Goal: Information Seeking & Learning: Learn about a topic

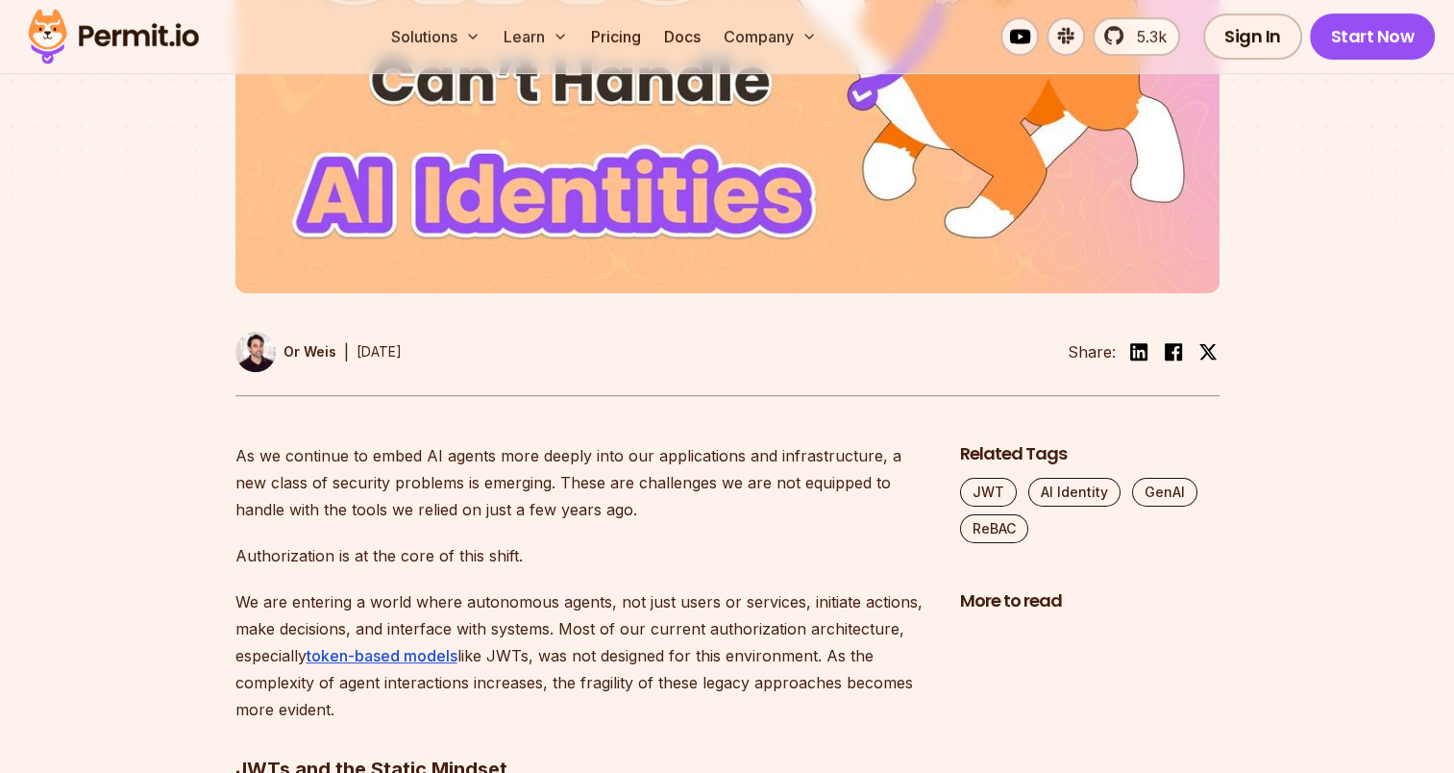
scroll to position [961, 0]
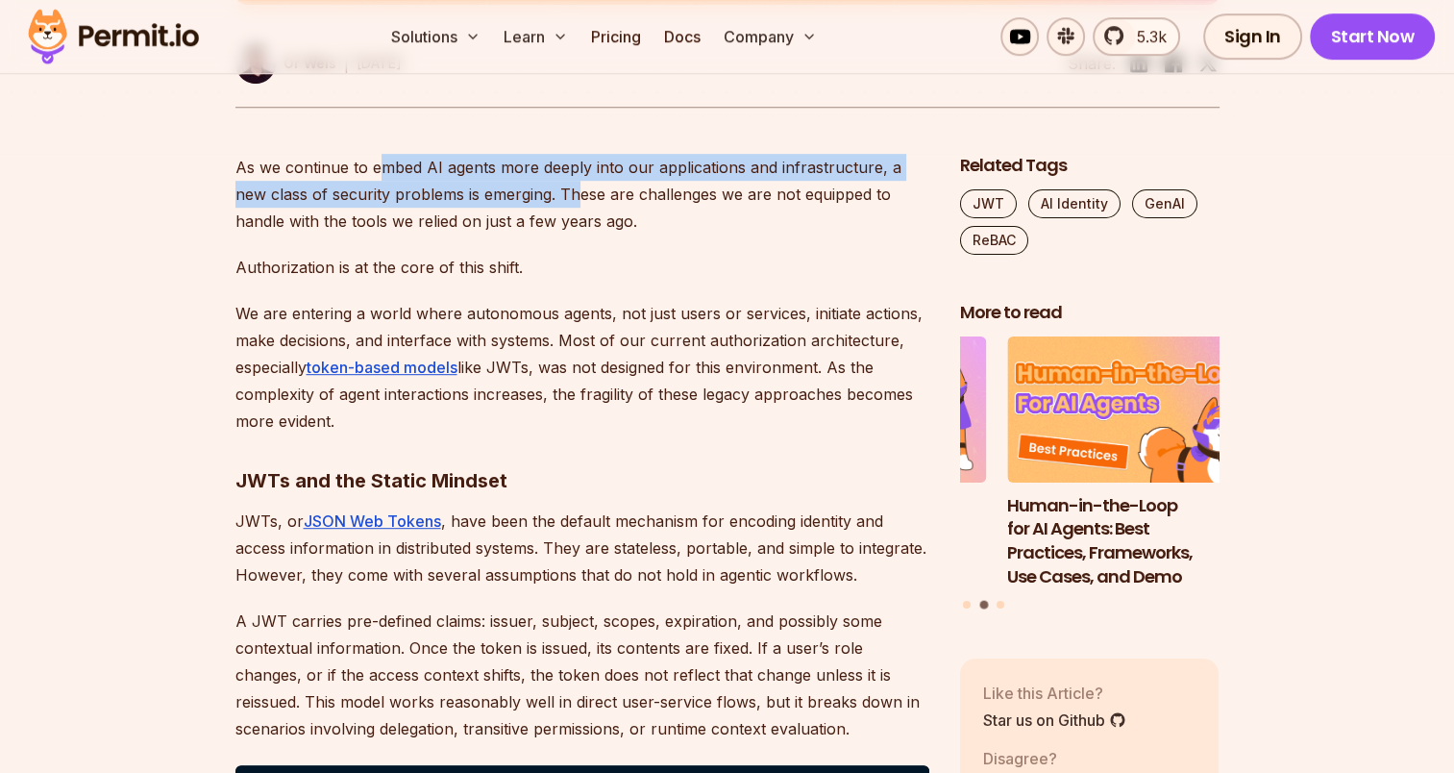
drag, startPoint x: 381, startPoint y: 169, endPoint x: 545, endPoint y: 185, distance: 165.1
click at [545, 185] on p "As we continue to embed AI agents more deeply into our applications and infrast…" at bounding box center [582, 194] width 694 height 81
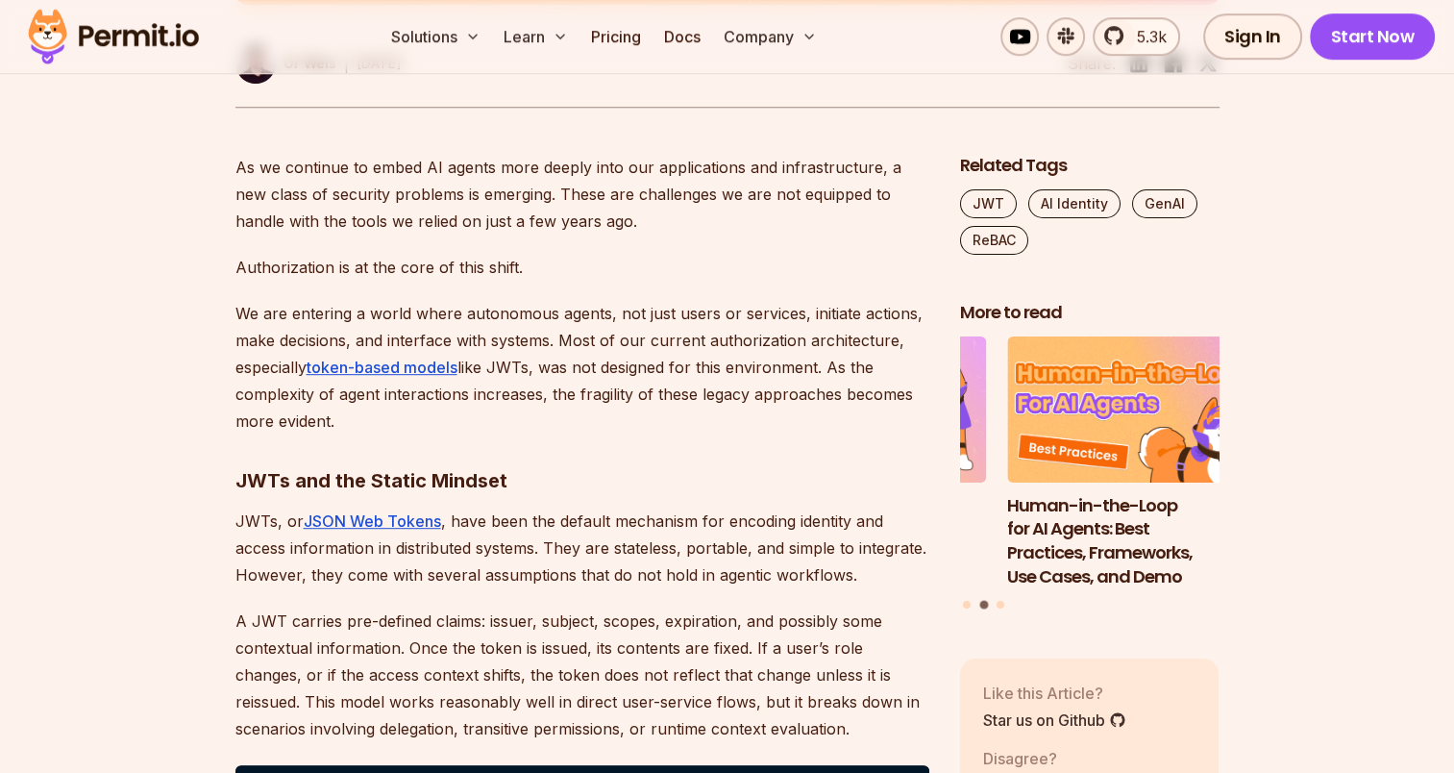
drag, startPoint x: 545, startPoint y: 185, endPoint x: 635, endPoint y: 223, distance: 98.2
click at [635, 223] on p "As we continue to embed AI agents more deeply into our applications and infrast…" at bounding box center [582, 194] width 694 height 81
click at [815, 160] on p "As we continue to embed AI agents more deeply into our applications and infrast…" at bounding box center [582, 194] width 694 height 81
drag, startPoint x: 334, startPoint y: 200, endPoint x: 509, endPoint y: 200, distance: 174.9
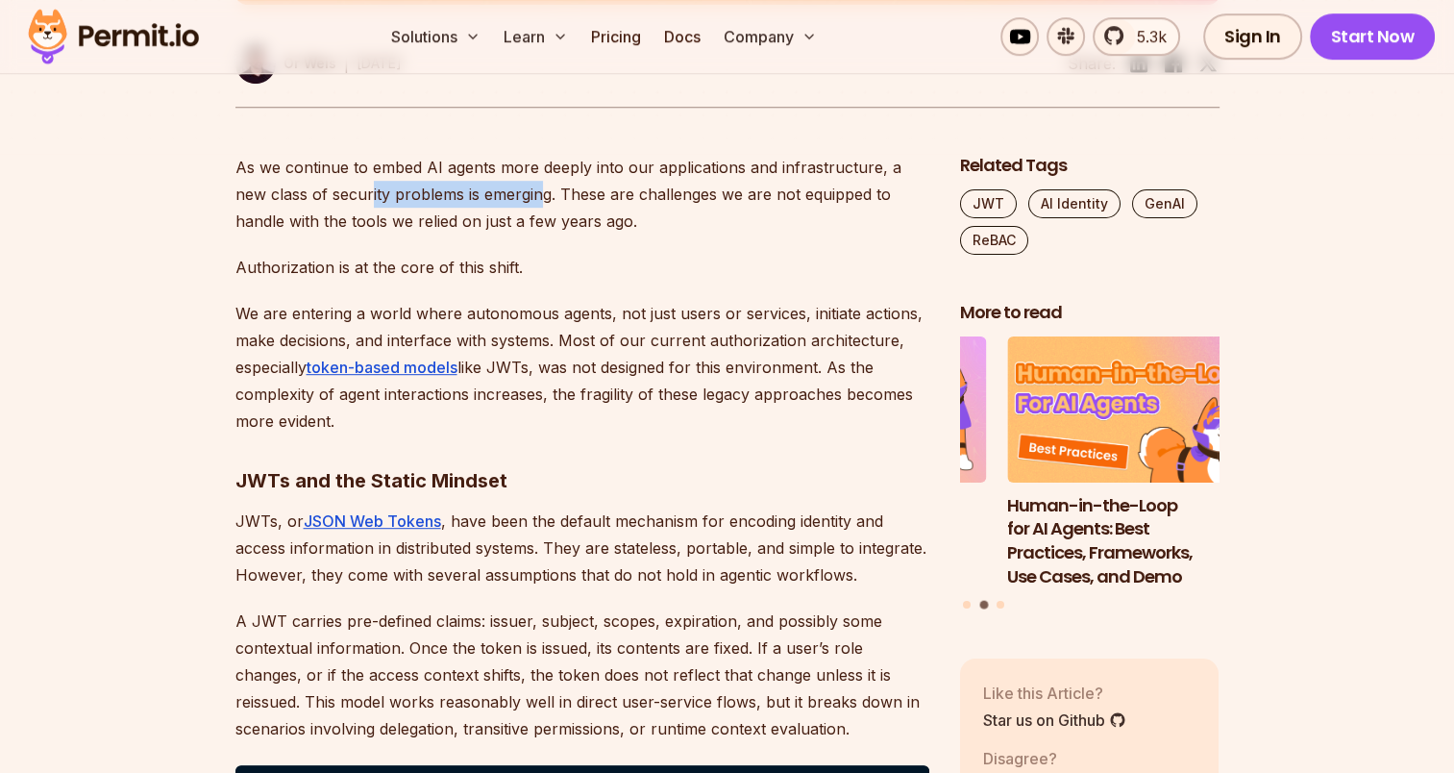
click at [509, 200] on p "As we continue to embed AI agents more deeply into our applications and infrast…" at bounding box center [582, 194] width 694 height 81
drag, startPoint x: 509, startPoint y: 200, endPoint x: 606, endPoint y: 211, distance: 97.8
click at [606, 211] on p "As we continue to embed AI agents more deeply into our applications and infrast…" at bounding box center [582, 194] width 694 height 81
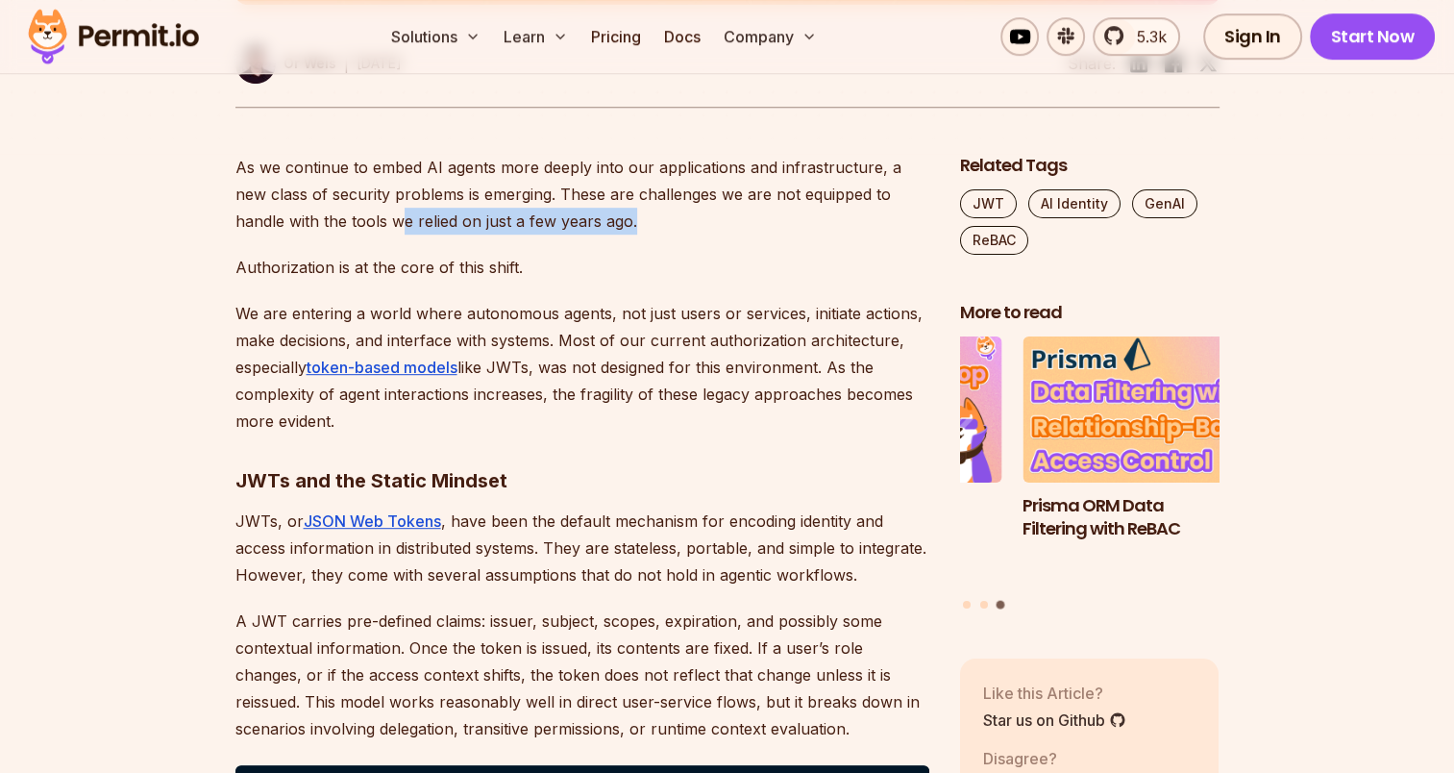
drag, startPoint x: 346, startPoint y: 221, endPoint x: 607, endPoint y: 221, distance: 261.4
click at [607, 221] on p "As we continue to embed AI agents more deeply into our applications and infrast…" at bounding box center [582, 194] width 694 height 81
drag, startPoint x: 607, startPoint y: 221, endPoint x: 438, endPoint y: 269, distance: 175.8
click at [438, 269] on p "Authorization is at the core of this shift." at bounding box center [582, 267] width 694 height 27
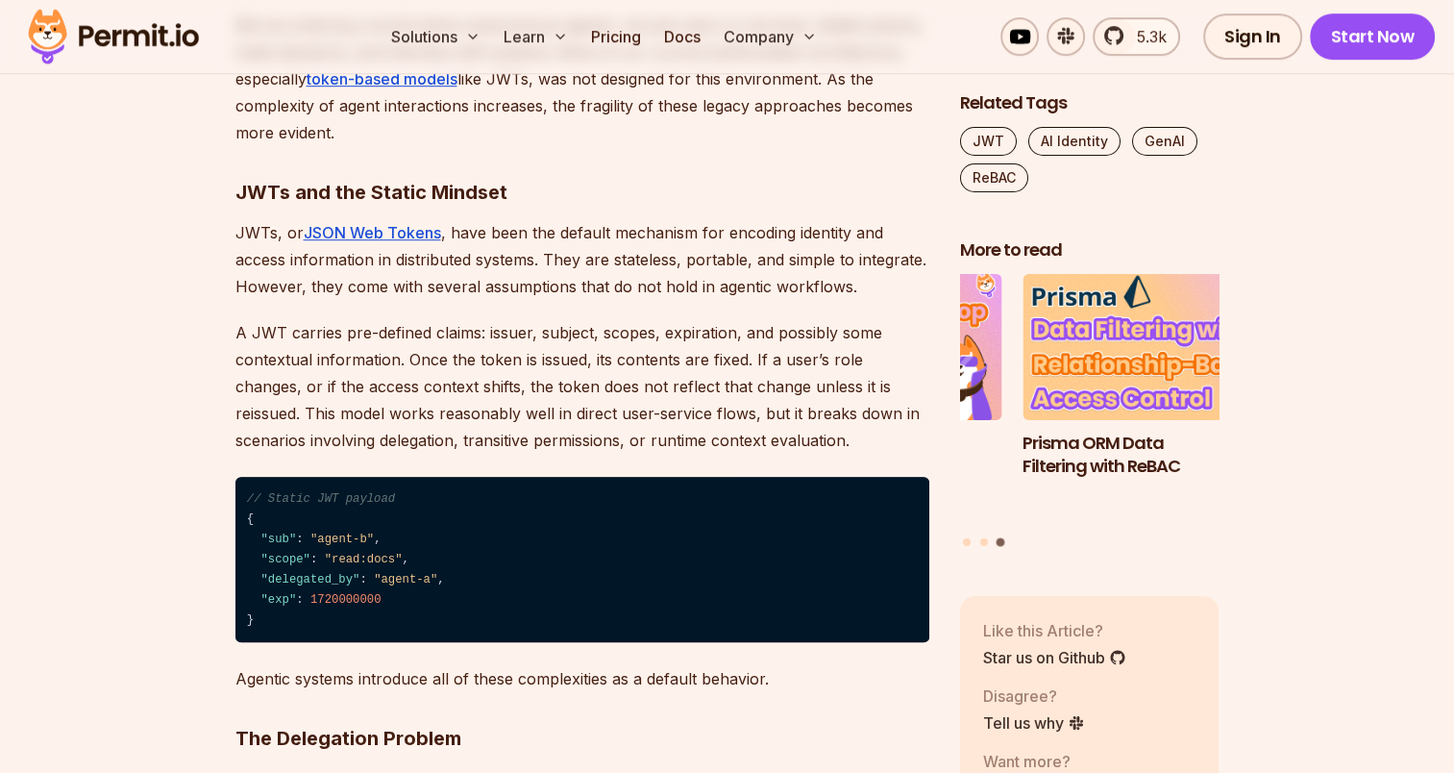
scroll to position [1346, 0]
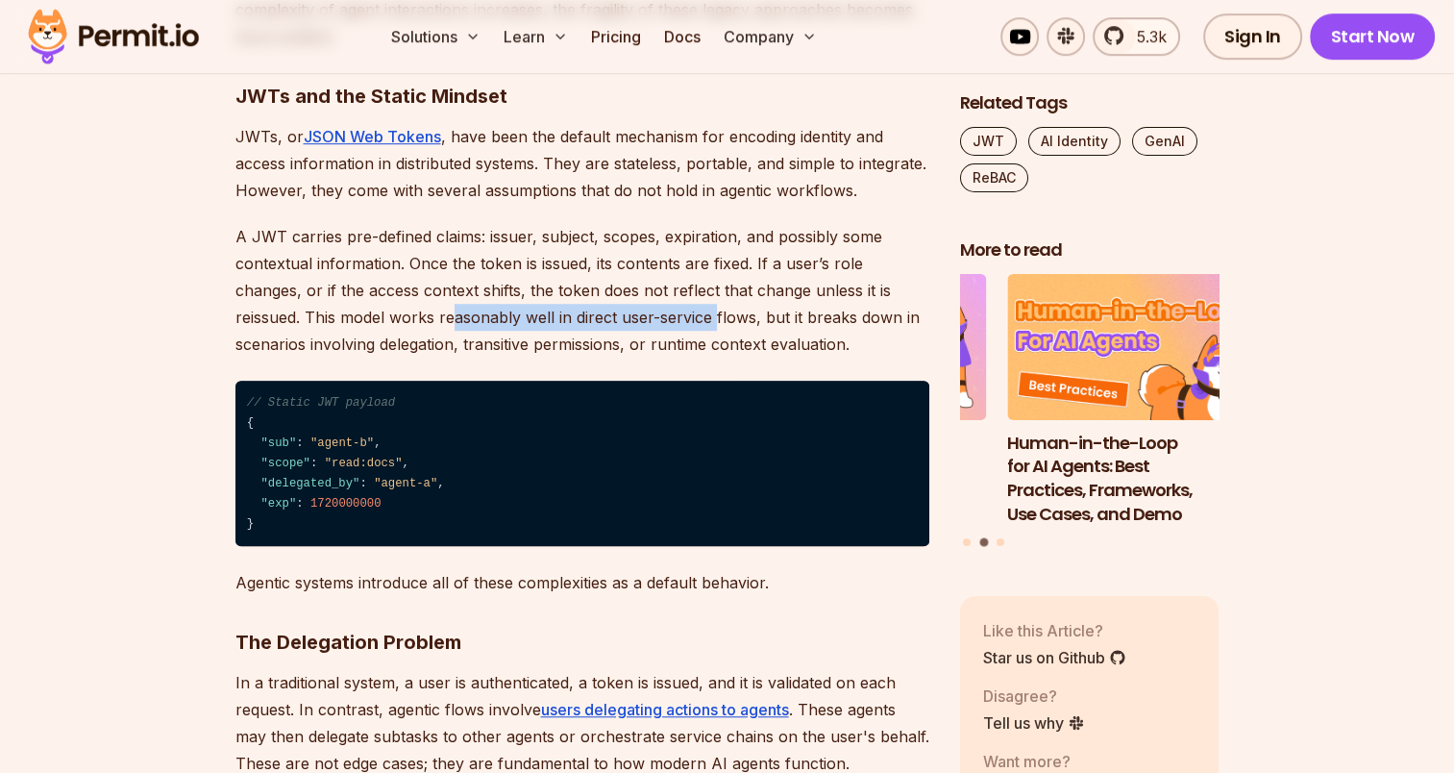
drag, startPoint x: 348, startPoint y: 317, endPoint x: 609, endPoint y: 330, distance: 261.7
click at [609, 330] on p "A JWT carries pre-defined claims: issuer, subject, scopes, expiration, and poss…" at bounding box center [582, 290] width 694 height 135
drag, startPoint x: 609, startPoint y: 330, endPoint x: 748, endPoint y: 338, distance: 138.7
click at [748, 338] on p "A JWT carries pre-defined claims: issuer, subject, scopes, expiration, and poss…" at bounding box center [582, 290] width 694 height 135
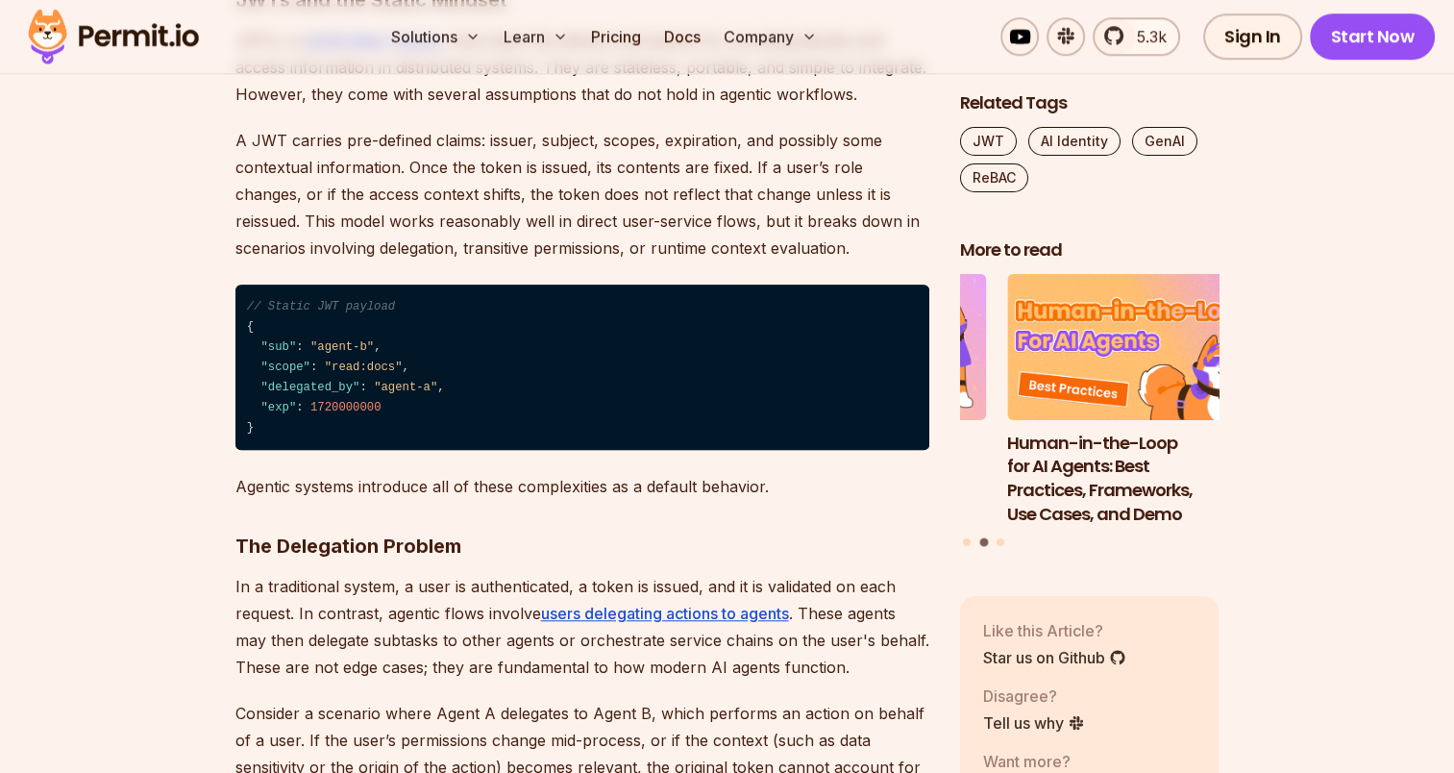
click at [349, 242] on p "A JWT carries pre-defined claims: issuer, subject, scopes, expiration, and poss…" at bounding box center [582, 194] width 694 height 135
drag, startPoint x: 349, startPoint y: 242, endPoint x: 478, endPoint y: 249, distance: 129.0
click at [478, 249] on p "A JWT carries pre-defined claims: issuer, subject, scopes, expiration, and poss…" at bounding box center [582, 194] width 694 height 135
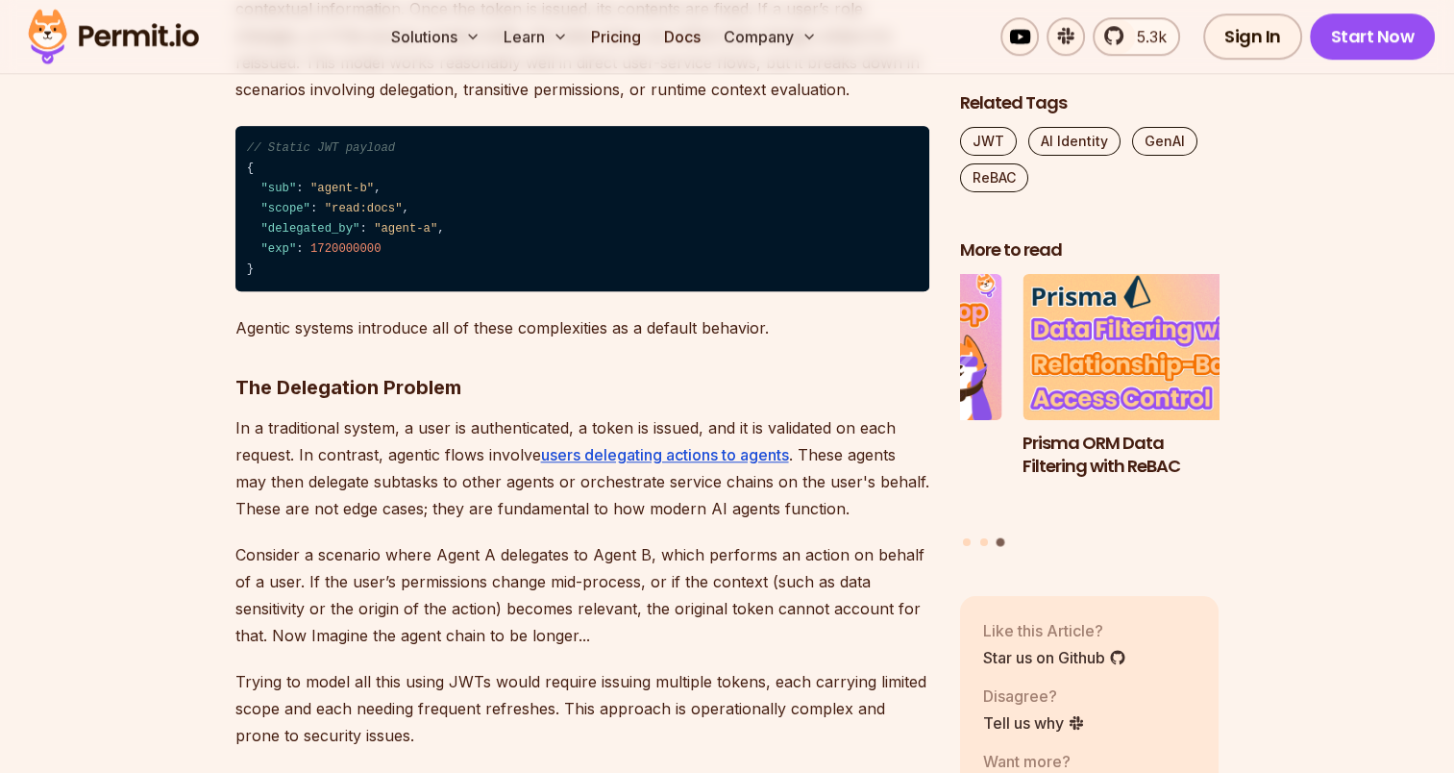
scroll to position [1634, 0]
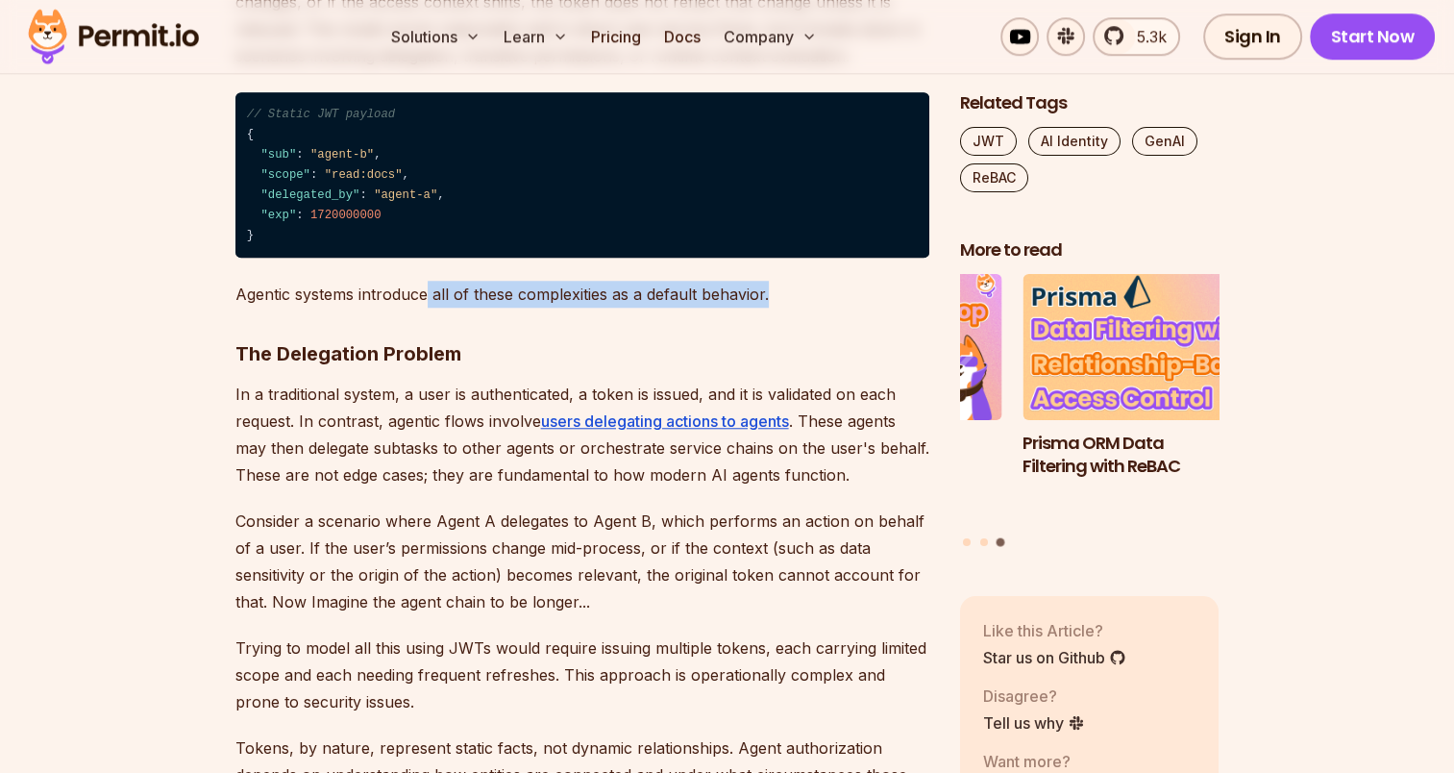
drag, startPoint x: 429, startPoint y: 292, endPoint x: 769, endPoint y: 300, distance: 340.3
click at [769, 300] on p "Agentic systems introduce all of these complexities as a default behavior." at bounding box center [582, 294] width 694 height 27
drag, startPoint x: 769, startPoint y: 300, endPoint x: 580, endPoint y: 346, distance: 194.9
click at [580, 346] on h3 "The Delegation Problem" at bounding box center [582, 353] width 694 height 31
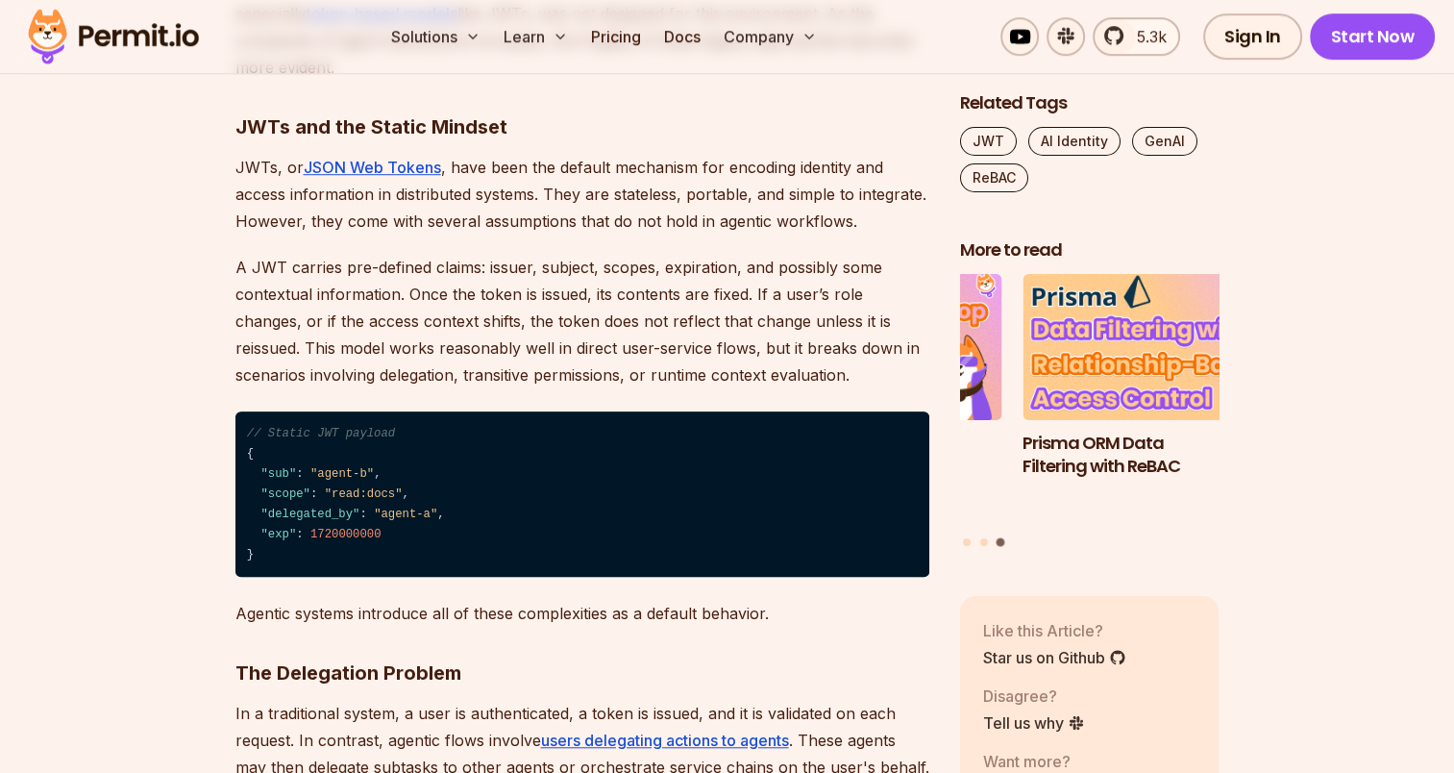
scroll to position [1346, 0]
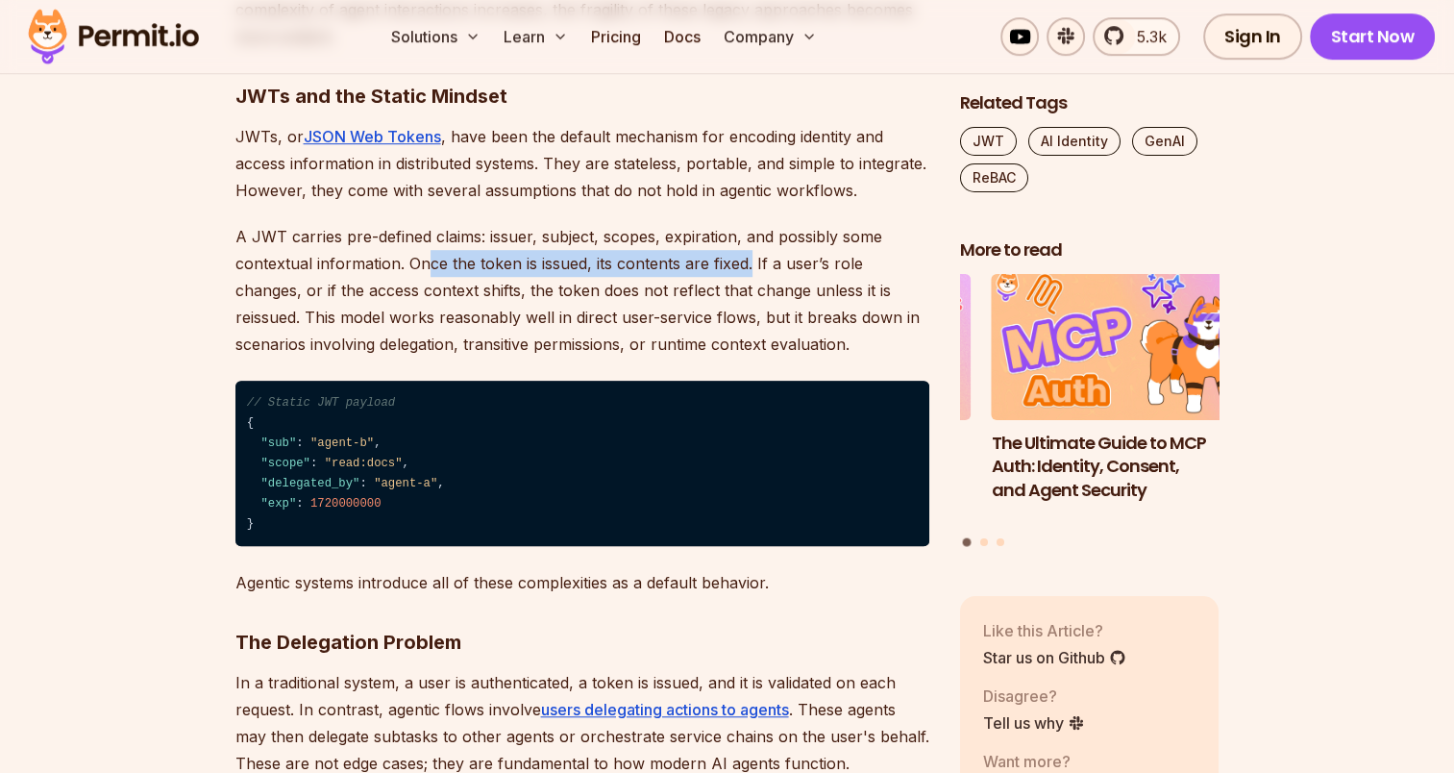
drag, startPoint x: 424, startPoint y: 261, endPoint x: 749, endPoint y: 261, distance: 324.8
click at [749, 261] on p "A JWT carries pre-defined claims: issuer, subject, scopes, expiration, and poss…" at bounding box center [582, 290] width 694 height 135
drag, startPoint x: 749, startPoint y: 261, endPoint x: 689, endPoint y: 290, distance: 66.2
click at [689, 290] on p "A JWT carries pre-defined claims: issuer, subject, scopes, expiration, and poss…" at bounding box center [582, 290] width 694 height 135
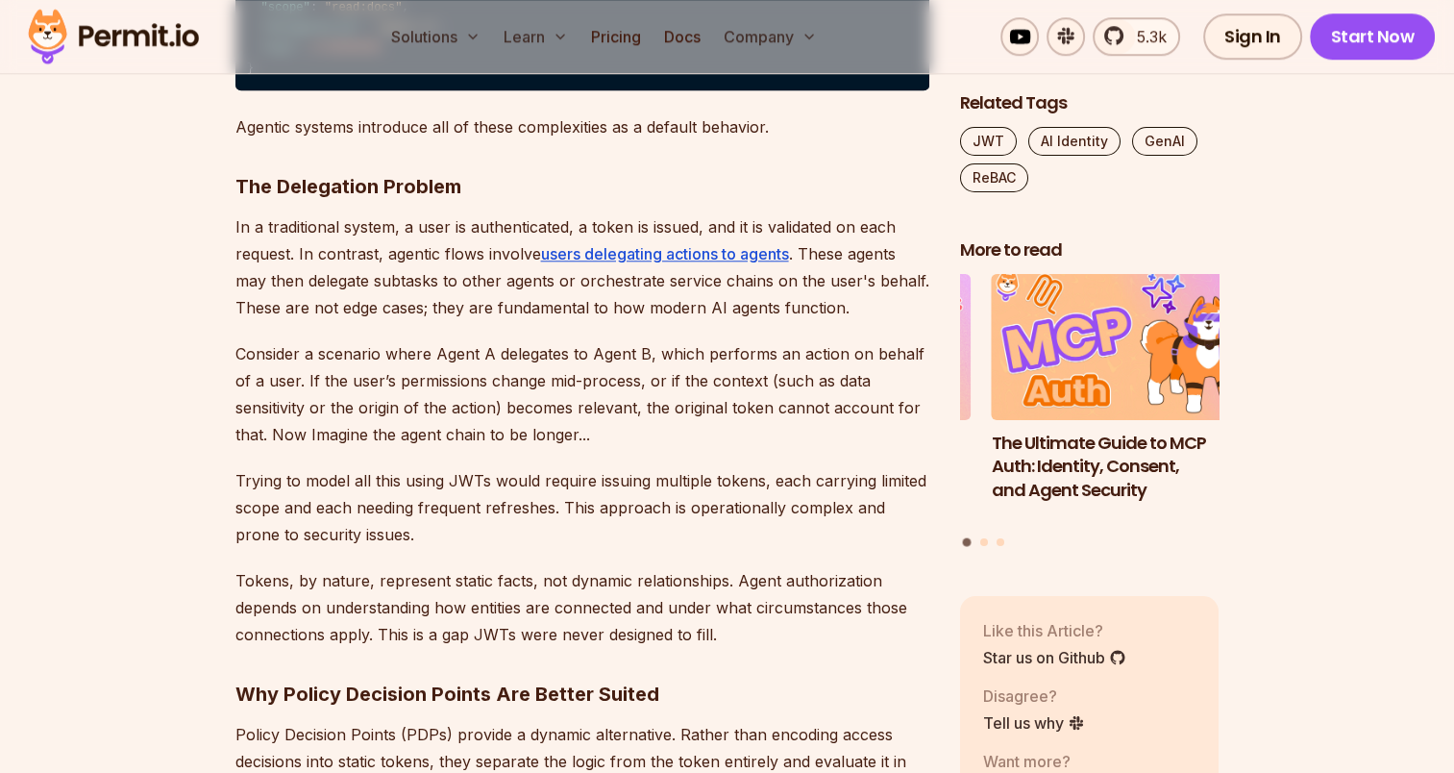
scroll to position [1811, 0]
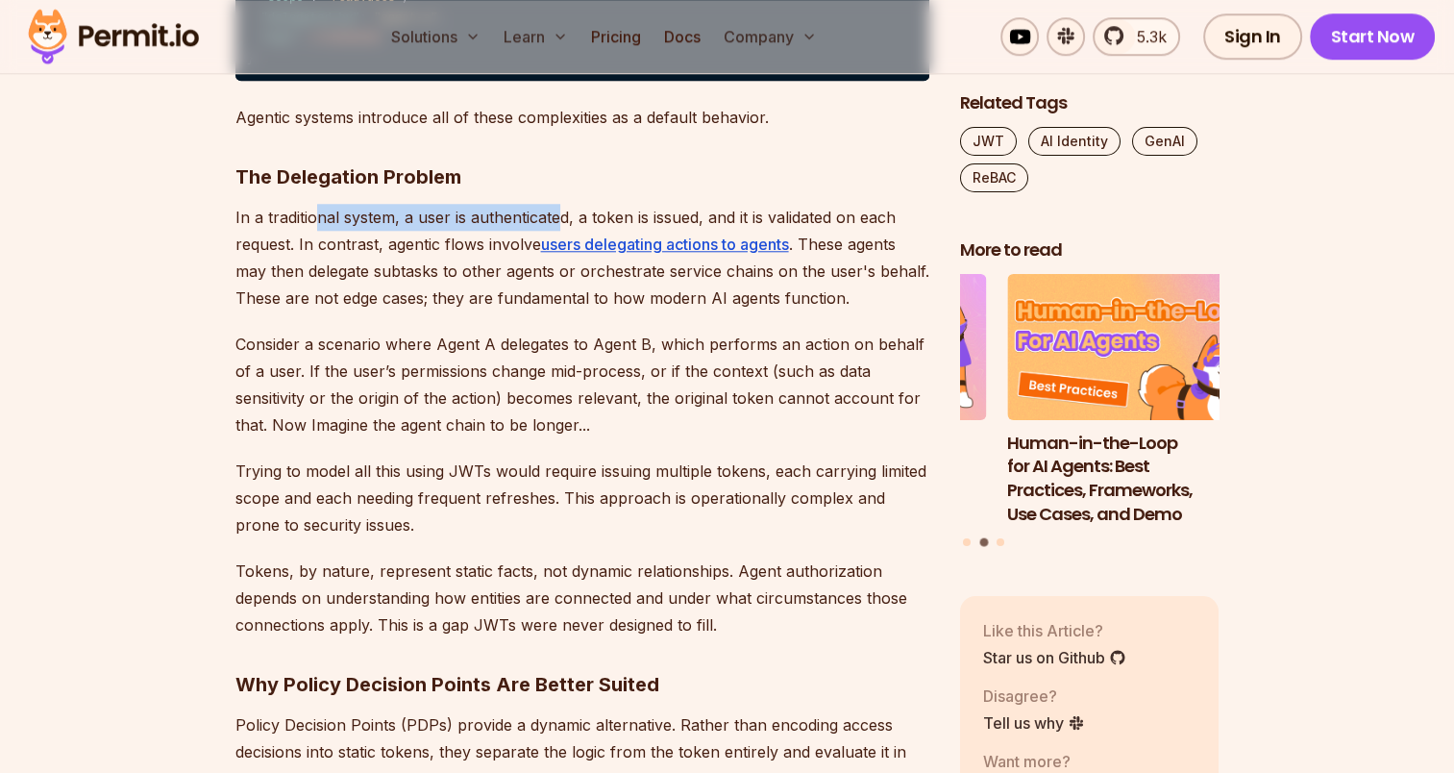
drag, startPoint x: 319, startPoint y: 215, endPoint x: 560, endPoint y: 216, distance: 241.2
click at [560, 216] on p "In a traditional system, a user is authenticated, a token is issued, and it is …" at bounding box center [582, 258] width 694 height 108
drag, startPoint x: 560, startPoint y: 216, endPoint x: 480, endPoint y: 320, distance: 131.5
click at [478, 346] on p "Consider a scenario where Agent A delegates to Agent B, which performs an actio…" at bounding box center [582, 385] width 694 height 108
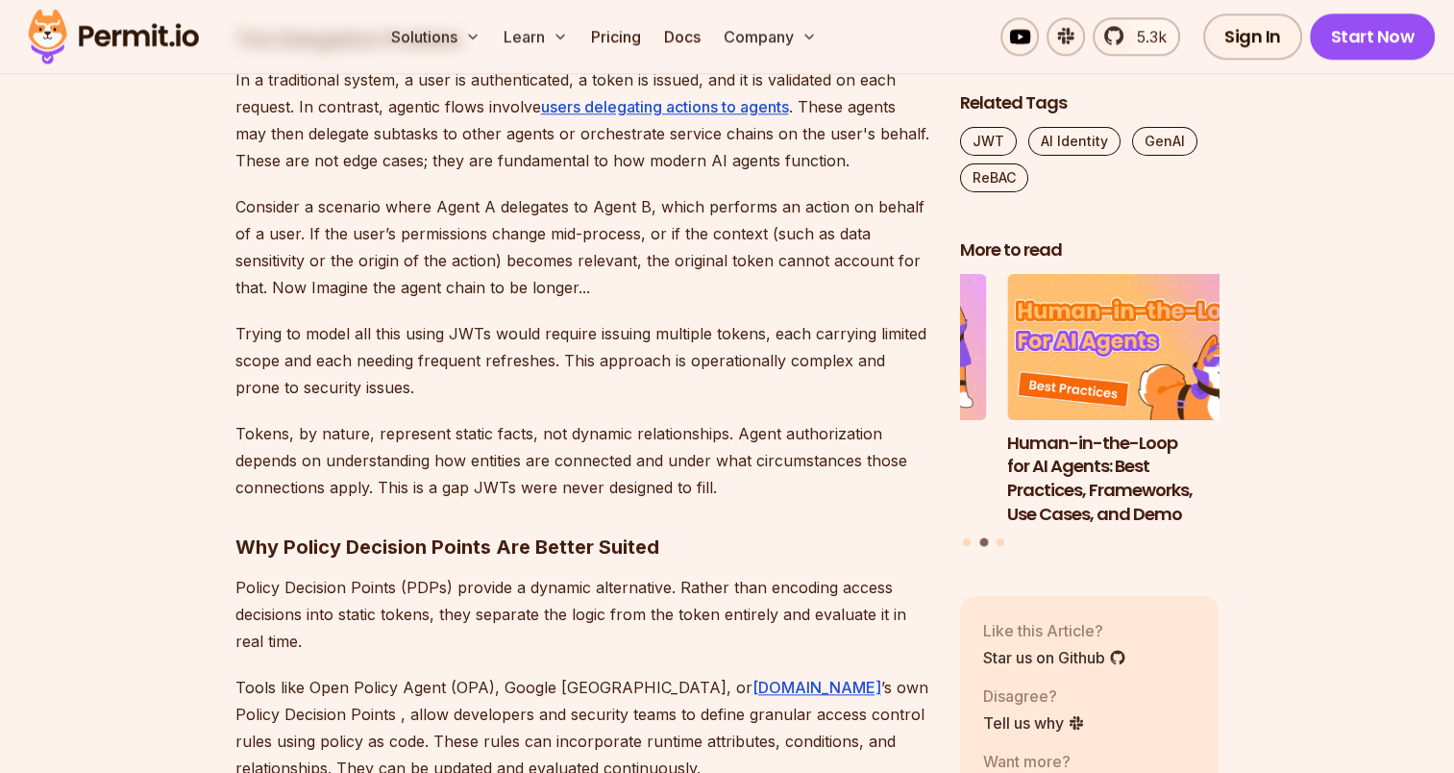
scroll to position [1961, 0]
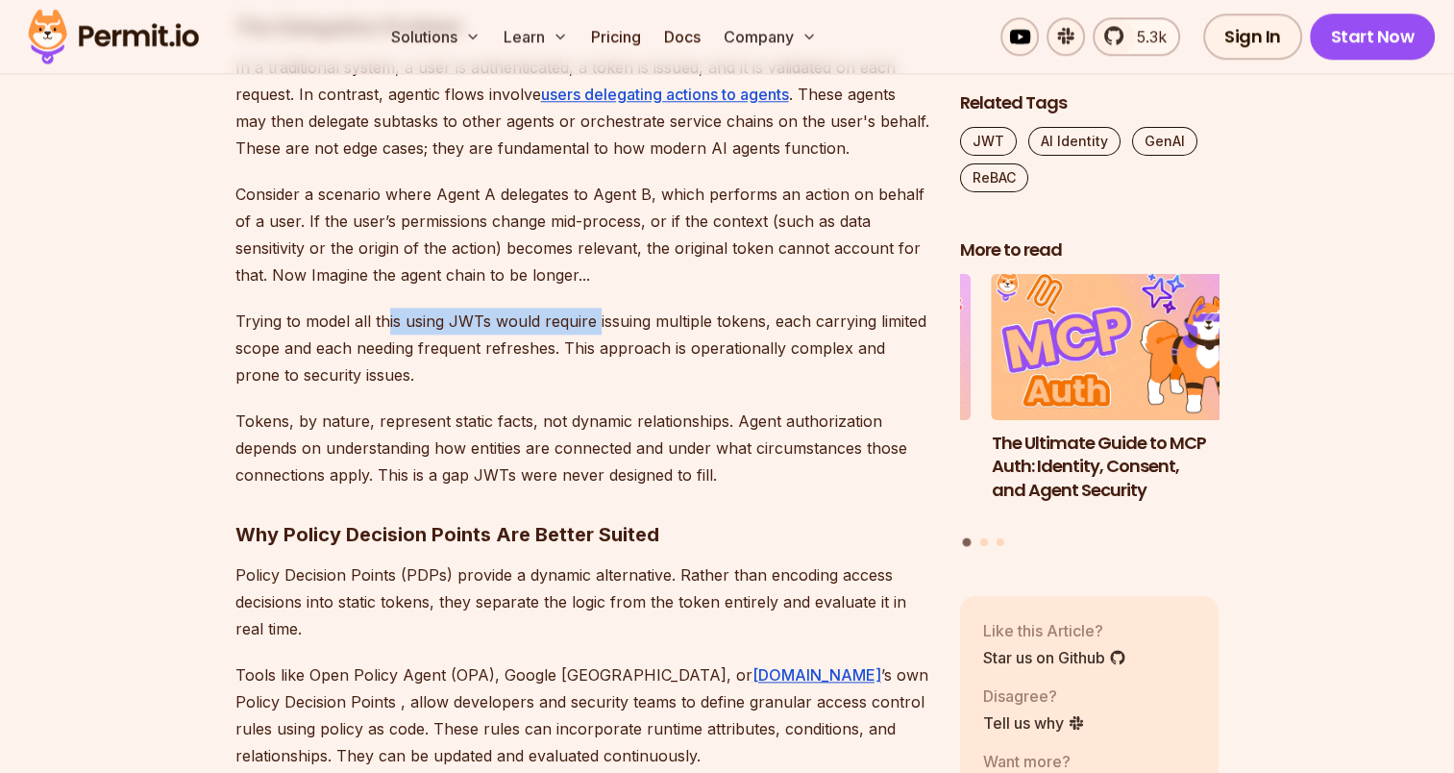
drag, startPoint x: 384, startPoint y: 313, endPoint x: 596, endPoint y: 327, distance: 211.9
click at [596, 327] on p "Trying to model all this using JWTs would require issuing multiple tokens, each…" at bounding box center [582, 348] width 694 height 81
drag, startPoint x: 596, startPoint y: 327, endPoint x: 585, endPoint y: 359, distance: 34.3
click at [585, 359] on p "Trying to model all this using JWTs would require issuing multiple tokens, each…" at bounding box center [582, 348] width 694 height 81
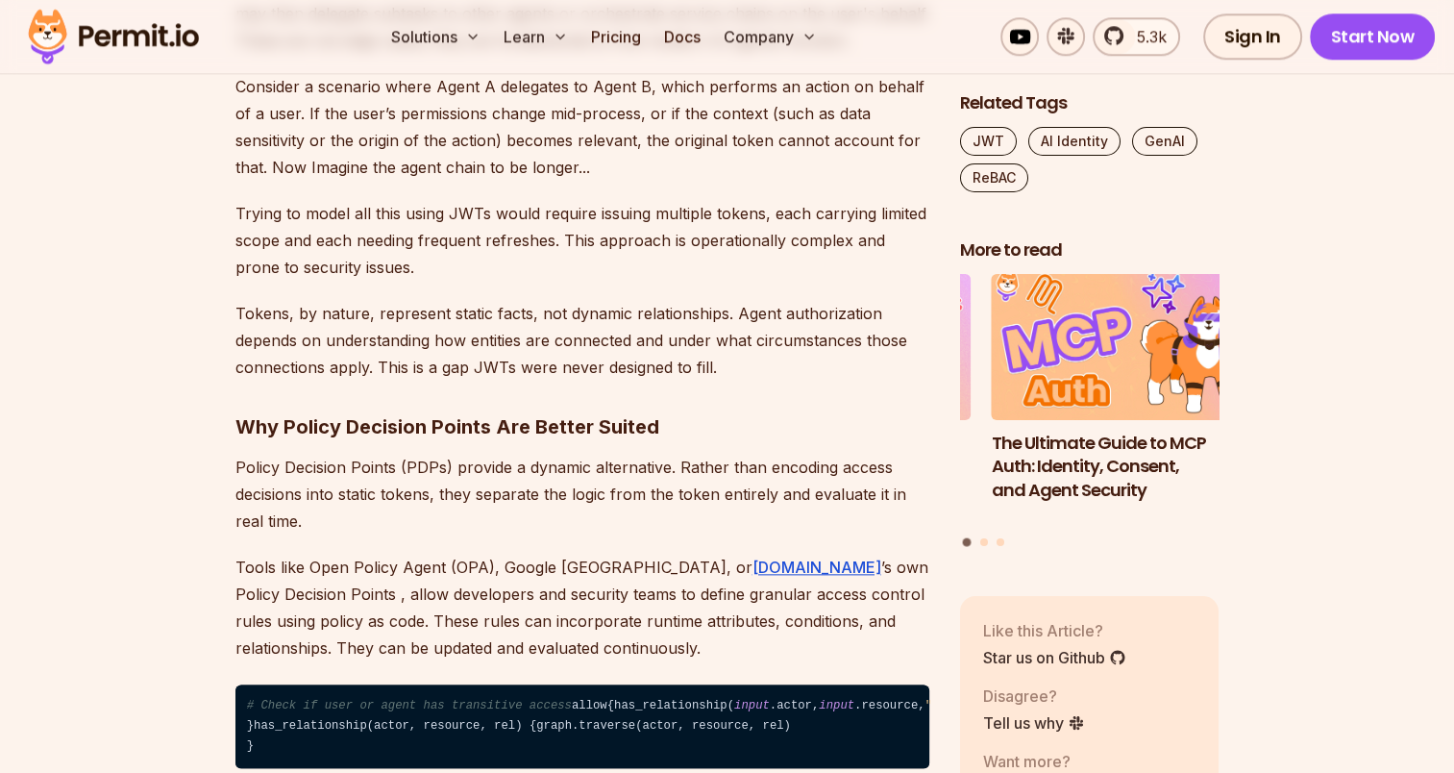
scroll to position [2072, 0]
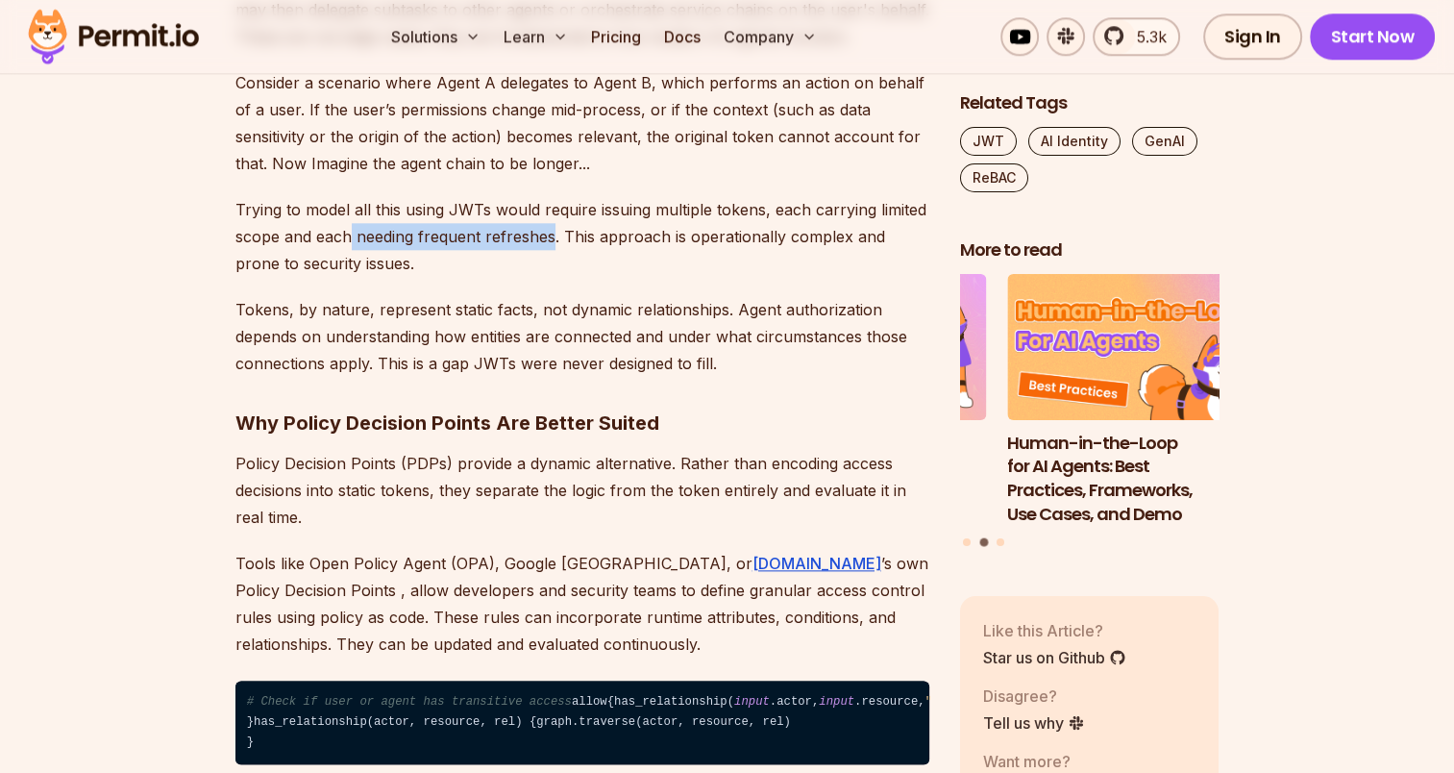
drag, startPoint x: 352, startPoint y: 240, endPoint x: 550, endPoint y: 235, distance: 198.1
click at [550, 235] on p "Trying to model all this using JWTs would require issuing multiple tokens, each…" at bounding box center [582, 236] width 694 height 81
drag, startPoint x: 550, startPoint y: 235, endPoint x: 534, endPoint y: 258, distance: 27.7
click at [534, 258] on p "Trying to model all this using JWTs would require issuing multiple tokens, each…" at bounding box center [582, 236] width 694 height 81
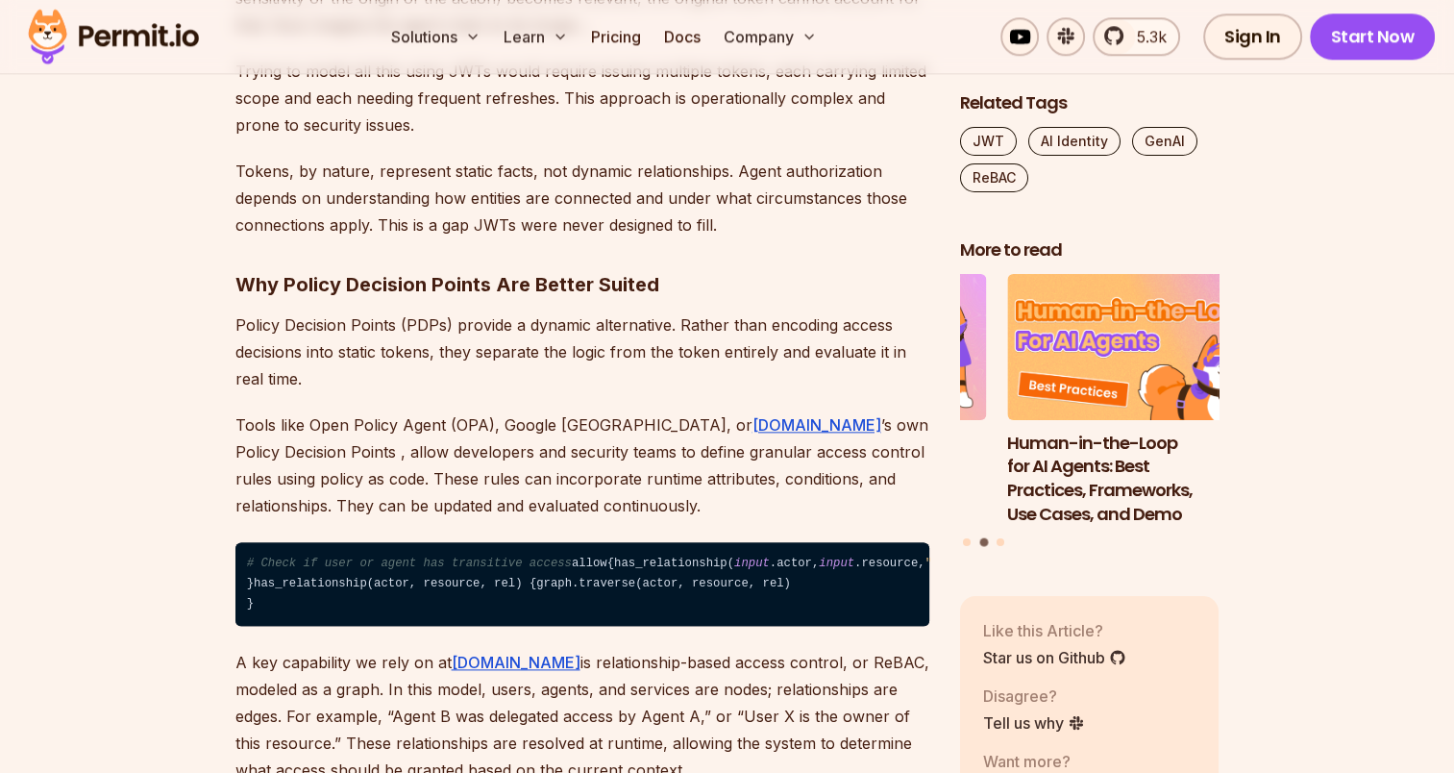
scroll to position [2212, 0]
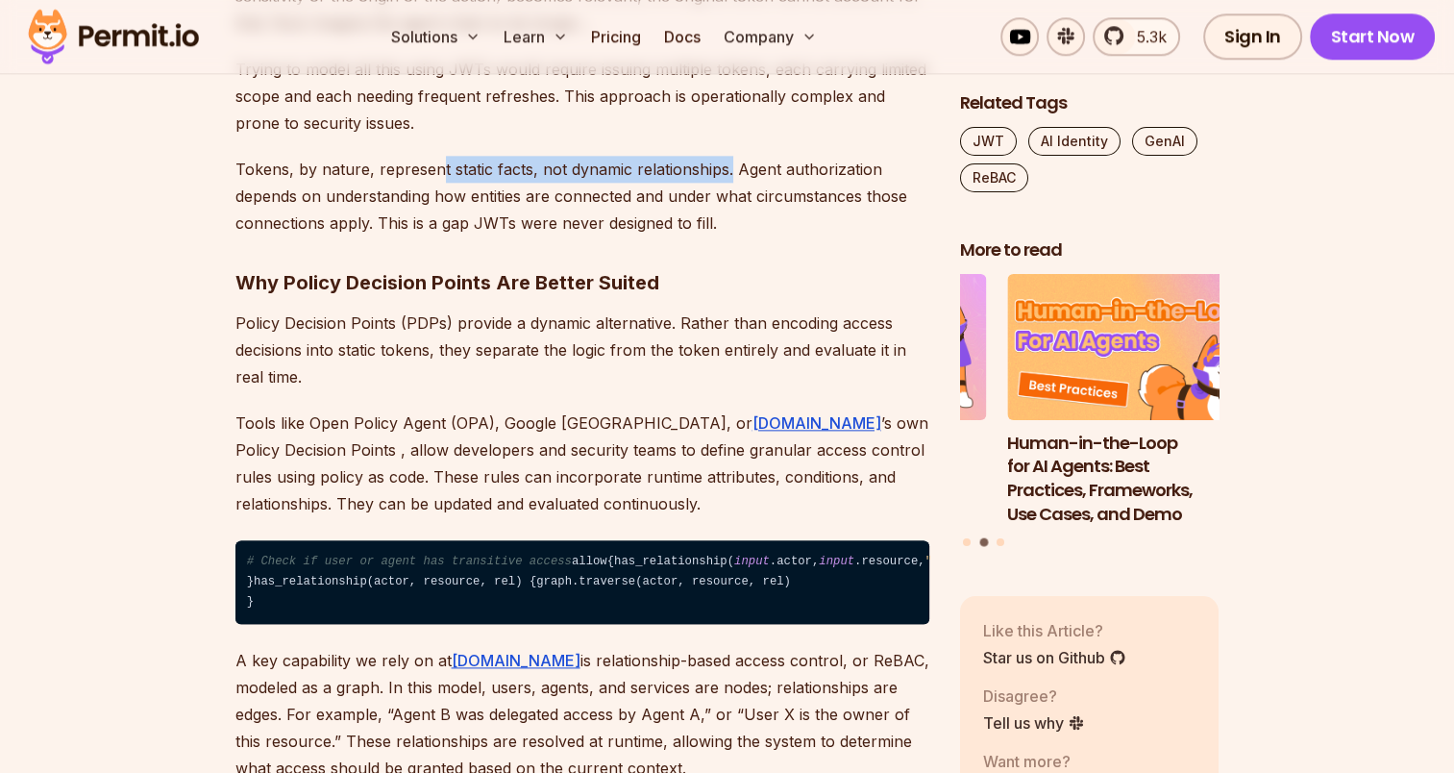
drag, startPoint x: 434, startPoint y: 175, endPoint x: 726, endPoint y: 181, distance: 291.3
click at [726, 181] on p "Tokens, by nature, represent static facts, not dynamic relationships. Agent aut…" at bounding box center [582, 196] width 694 height 81
drag, startPoint x: 726, startPoint y: 181, endPoint x: 648, endPoint y: 210, distance: 83.4
click at [648, 210] on p "Tokens, by nature, represent static facts, not dynamic relationships. Agent aut…" at bounding box center [582, 196] width 694 height 81
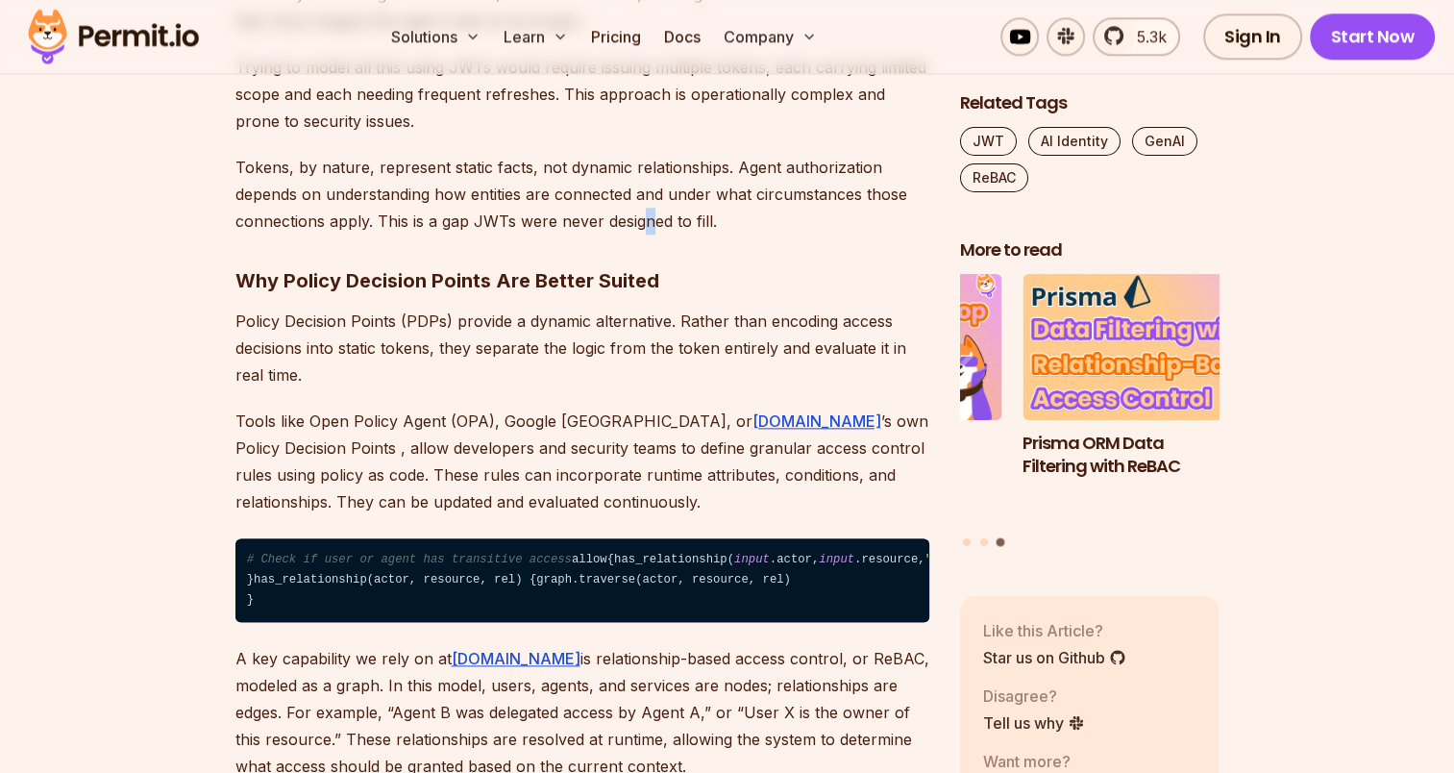
scroll to position [2214, 0]
click at [838, 226] on p "Tokens, by nature, represent static facts, not dynamic relationships. Agent aut…" at bounding box center [582, 194] width 694 height 81
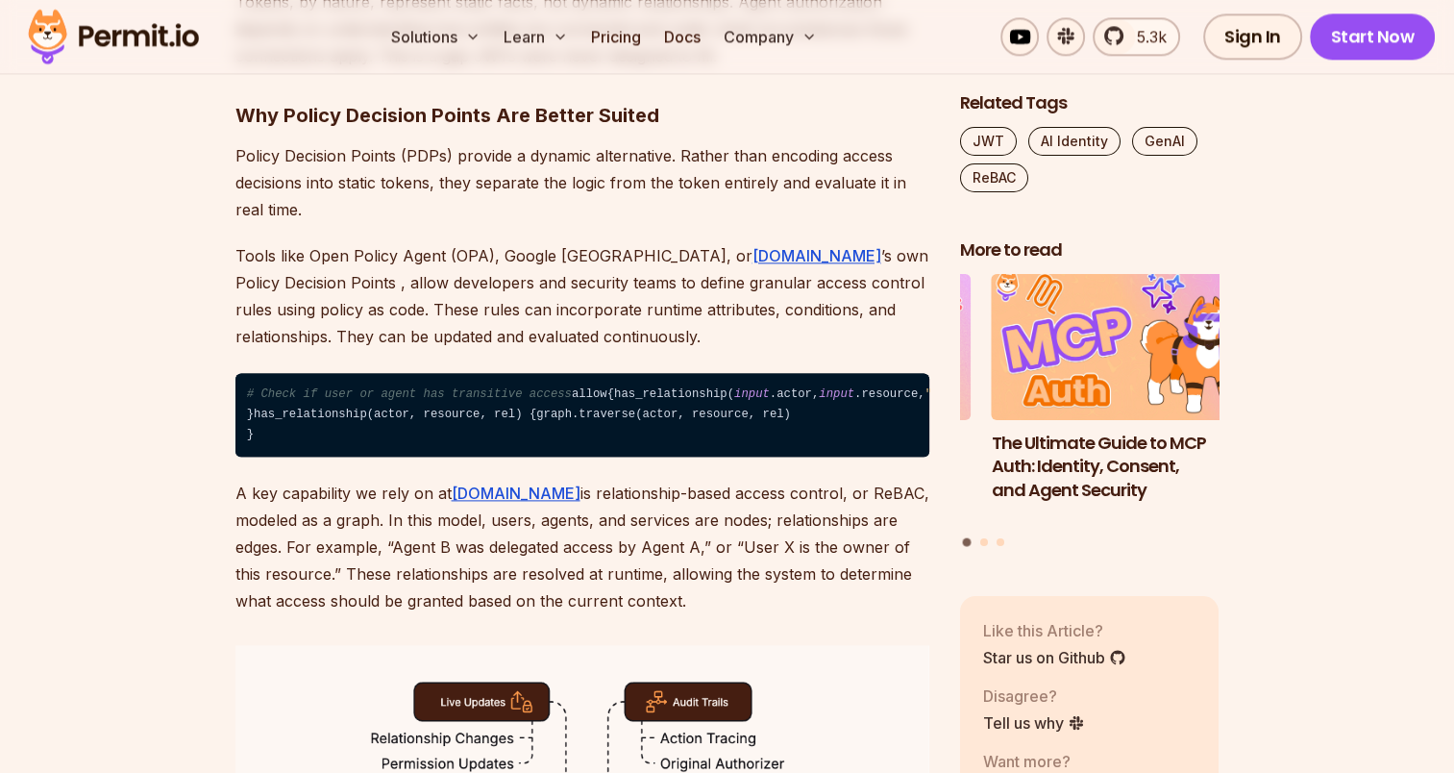
scroll to position [2476, 0]
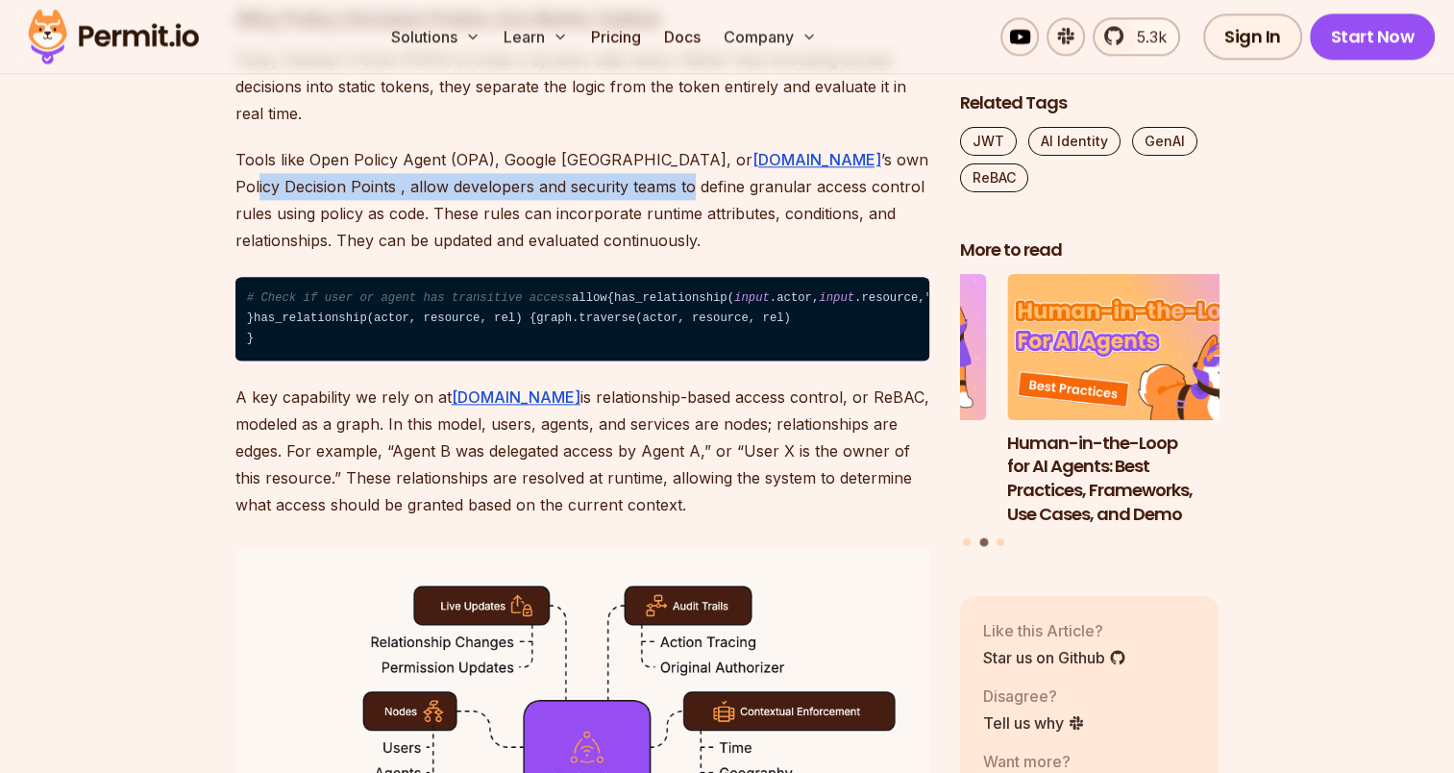
drag, startPoint x: 520, startPoint y: 182, endPoint x: 781, endPoint y: 169, distance: 261.7
click at [781, 169] on p "Tools like Open Policy Agent (OPA), Google [GEOGRAPHIC_DATA], or [DOMAIN_NAME] …" at bounding box center [582, 200] width 694 height 108
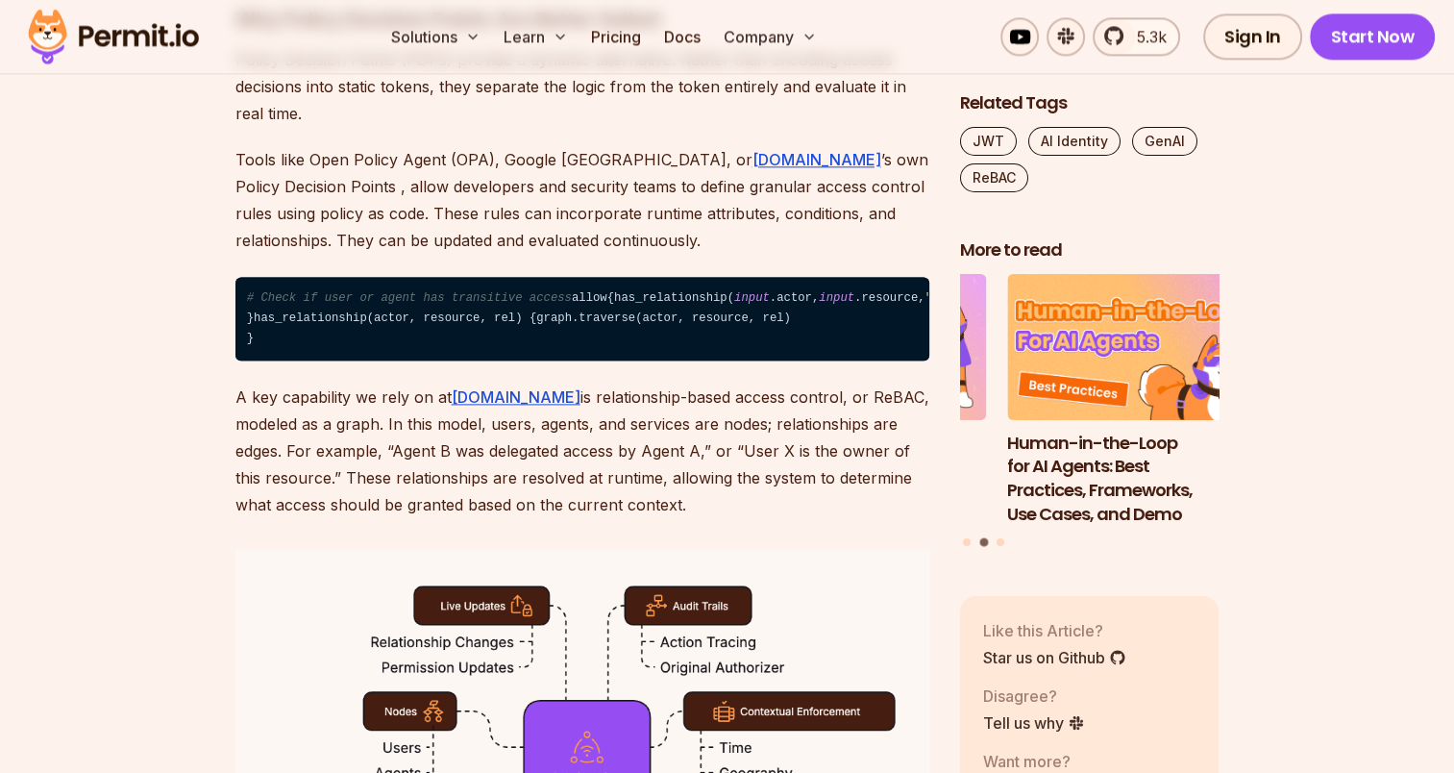
drag, startPoint x: 781, startPoint y: 169, endPoint x: 785, endPoint y: 188, distance: 19.6
click at [785, 188] on p "Tools like Open Policy Agent (OPA), Google [GEOGRAPHIC_DATA], or [DOMAIN_NAME] …" at bounding box center [582, 200] width 694 height 108
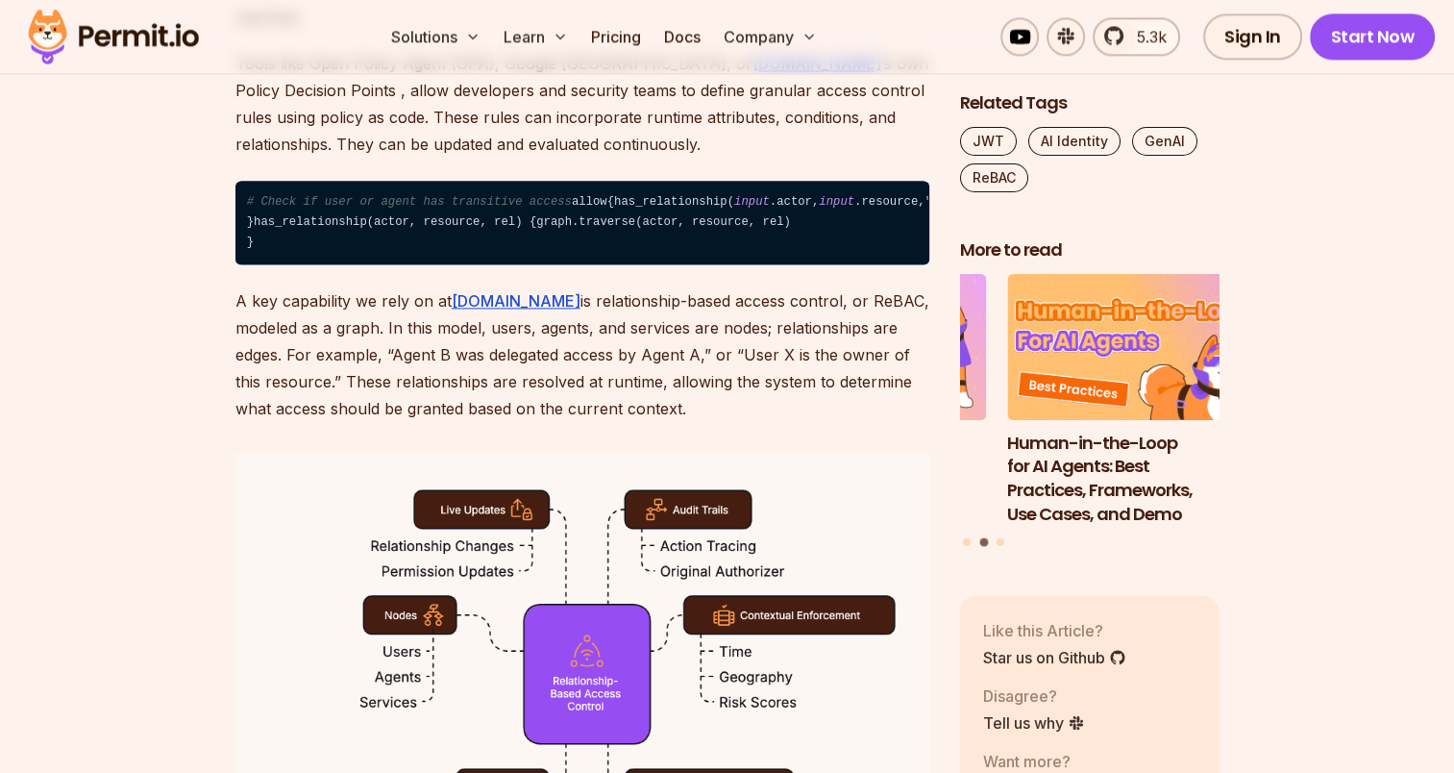
scroll to position [2572, 0]
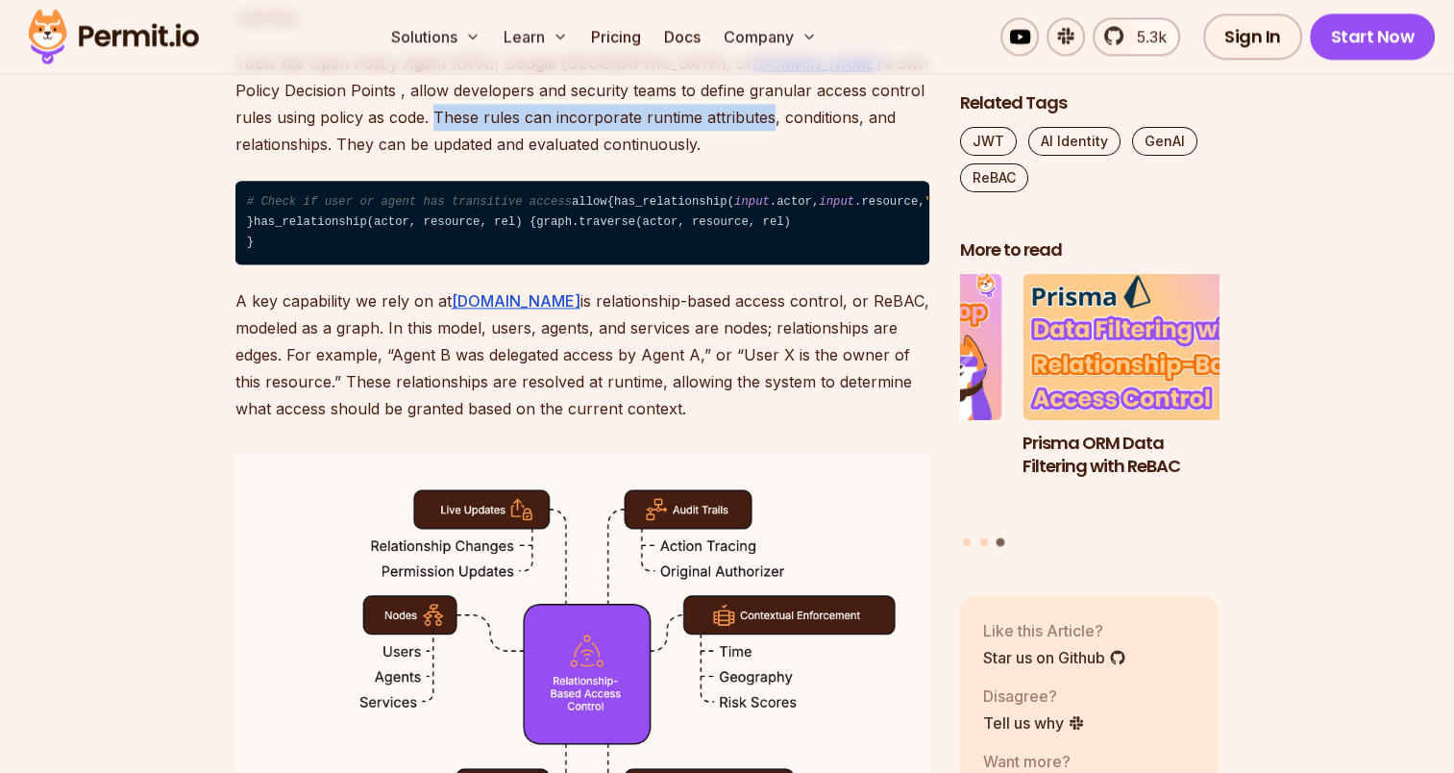
drag, startPoint x: 283, startPoint y: 114, endPoint x: 619, endPoint y: 111, distance: 336.4
click at [619, 111] on p "Tools like Open Policy Agent (OPA), Google [GEOGRAPHIC_DATA], or [DOMAIN_NAME] …" at bounding box center [582, 104] width 694 height 108
drag, startPoint x: 619, startPoint y: 111, endPoint x: 796, endPoint y: 153, distance: 181.8
click at [796, 153] on p "Tools like Open Policy Agent (OPA), Google [GEOGRAPHIC_DATA], or [DOMAIN_NAME] …" at bounding box center [582, 104] width 694 height 108
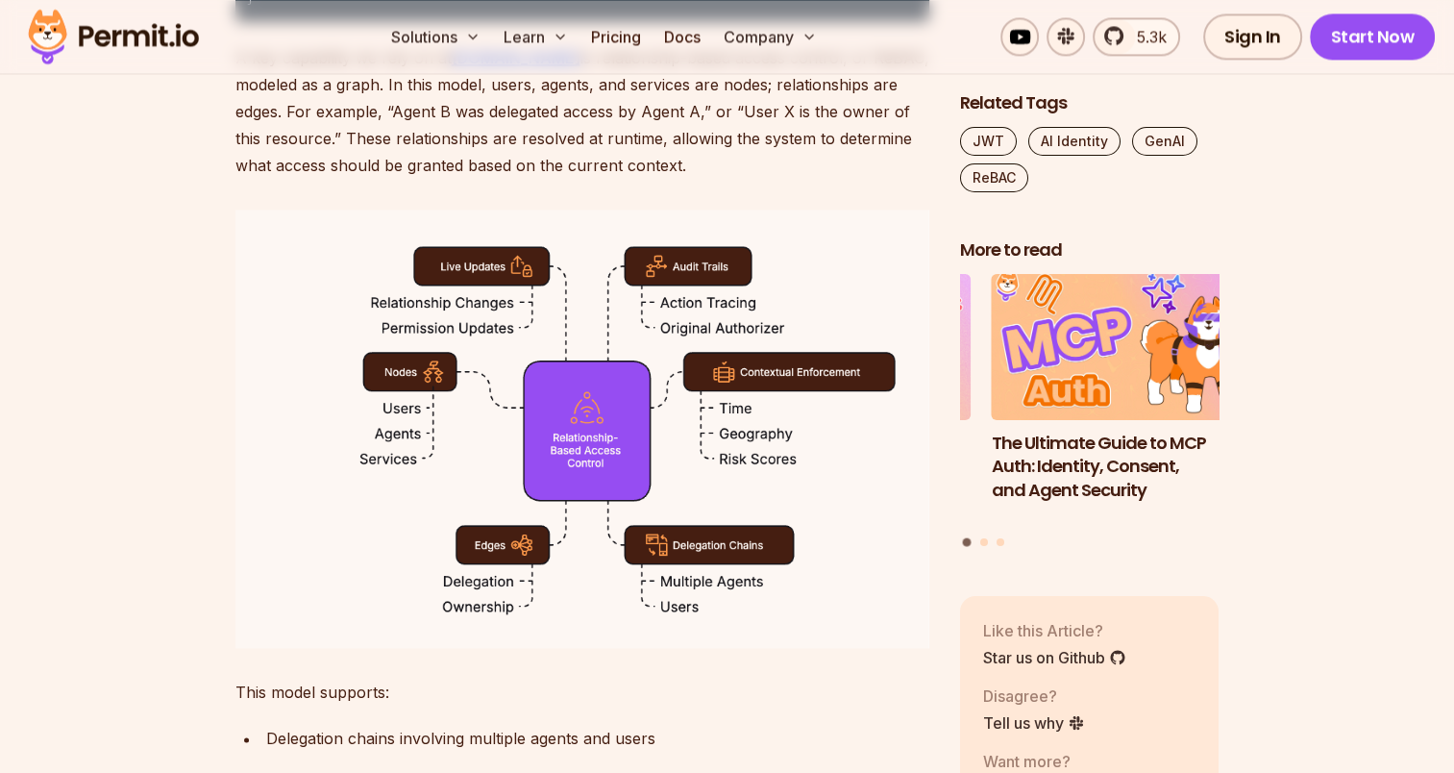
scroll to position [2860, 0]
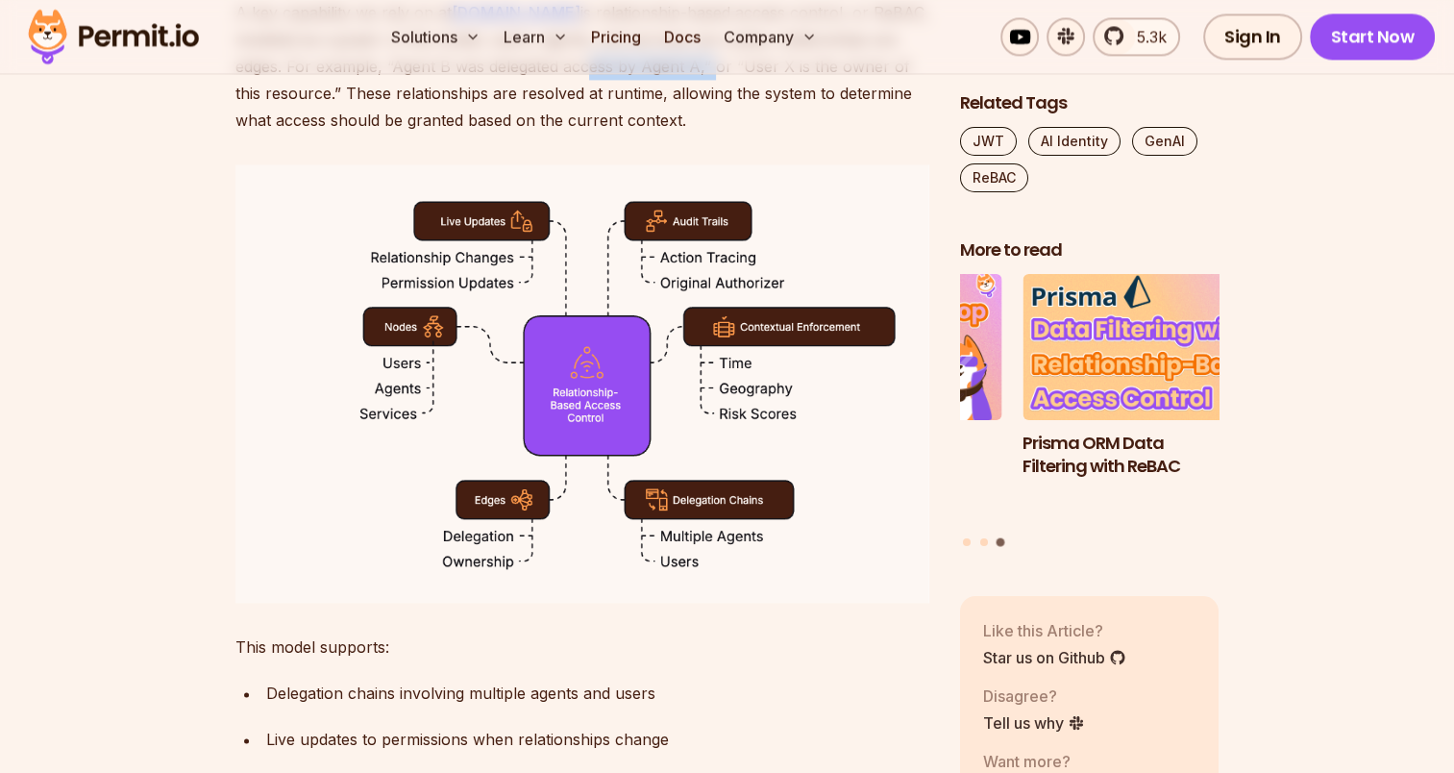
drag, startPoint x: 580, startPoint y: 166, endPoint x: 710, endPoint y: 166, distance: 129.7
click at [710, 134] on p "A key capability we rely on at [DOMAIN_NAME] is relationship-based access contr…" at bounding box center [582, 66] width 694 height 135
drag, startPoint x: 710, startPoint y: 166, endPoint x: 774, endPoint y: 169, distance: 63.5
click at [774, 134] on p "A key capability we rely on at [DOMAIN_NAME] is relationship-based access contr…" at bounding box center [582, 66] width 694 height 135
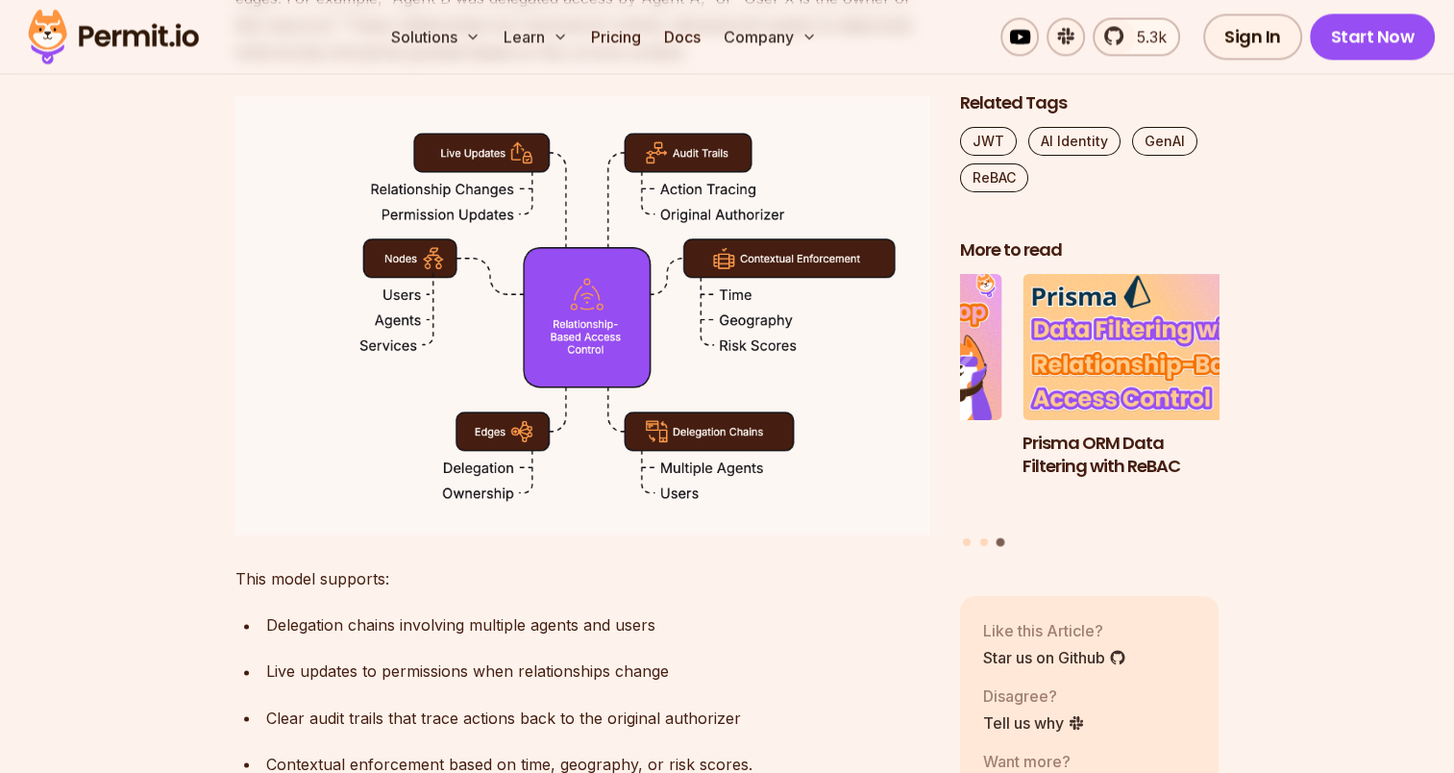
scroll to position [2956, 0]
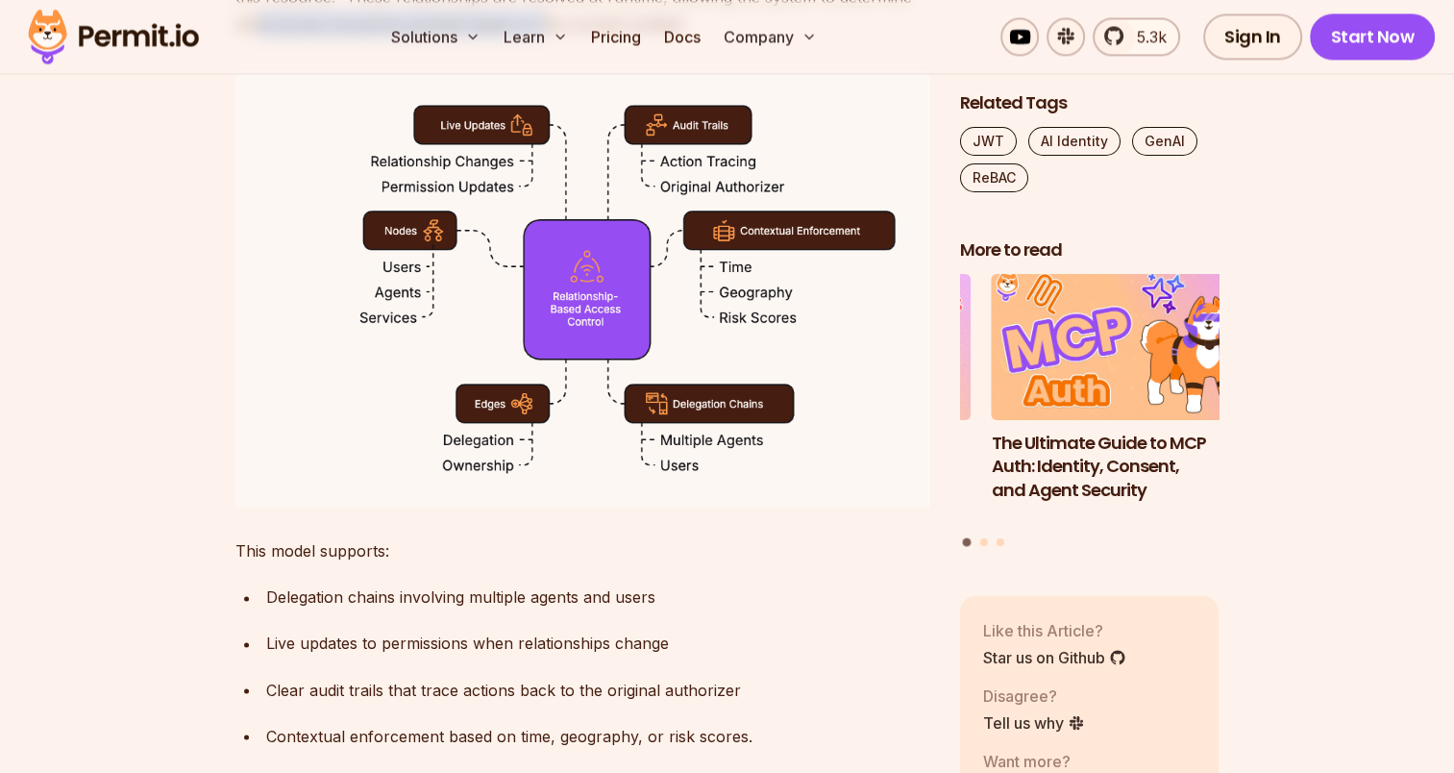
drag, startPoint x: 243, startPoint y: 127, endPoint x: 537, endPoint y: 126, distance: 294.1
drag, startPoint x: 537, startPoint y: 126, endPoint x: 528, endPoint y: 129, distance: 10.0
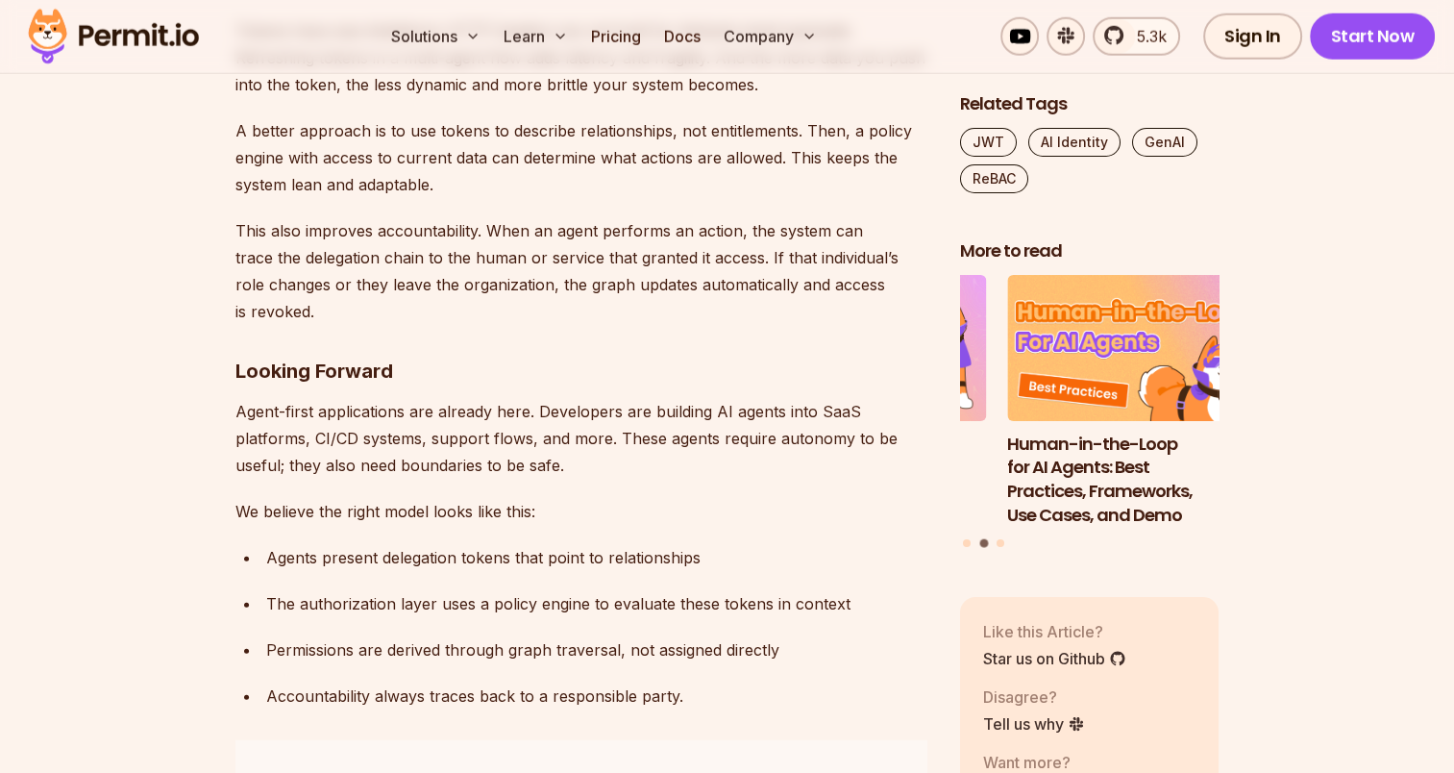
scroll to position [5167, 0]
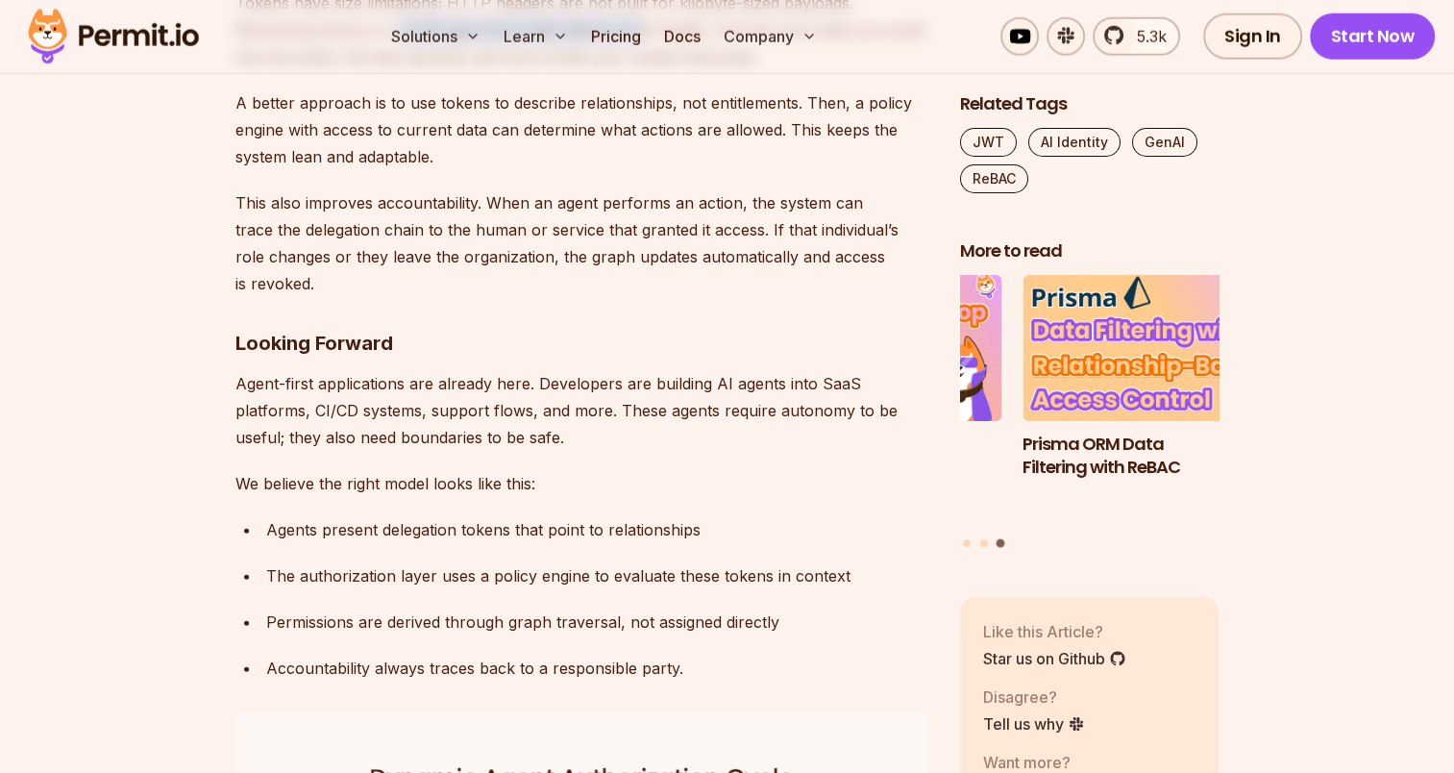
drag, startPoint x: 395, startPoint y: 127, endPoint x: 634, endPoint y: 131, distance: 239.3
click at [634, 70] on p "Tokens have size limitations; HTTP headers are not built for kilobyte-sized pay…" at bounding box center [582, 29] width 694 height 81
drag, startPoint x: 634, startPoint y: 131, endPoint x: 720, endPoint y: 185, distance: 101.1
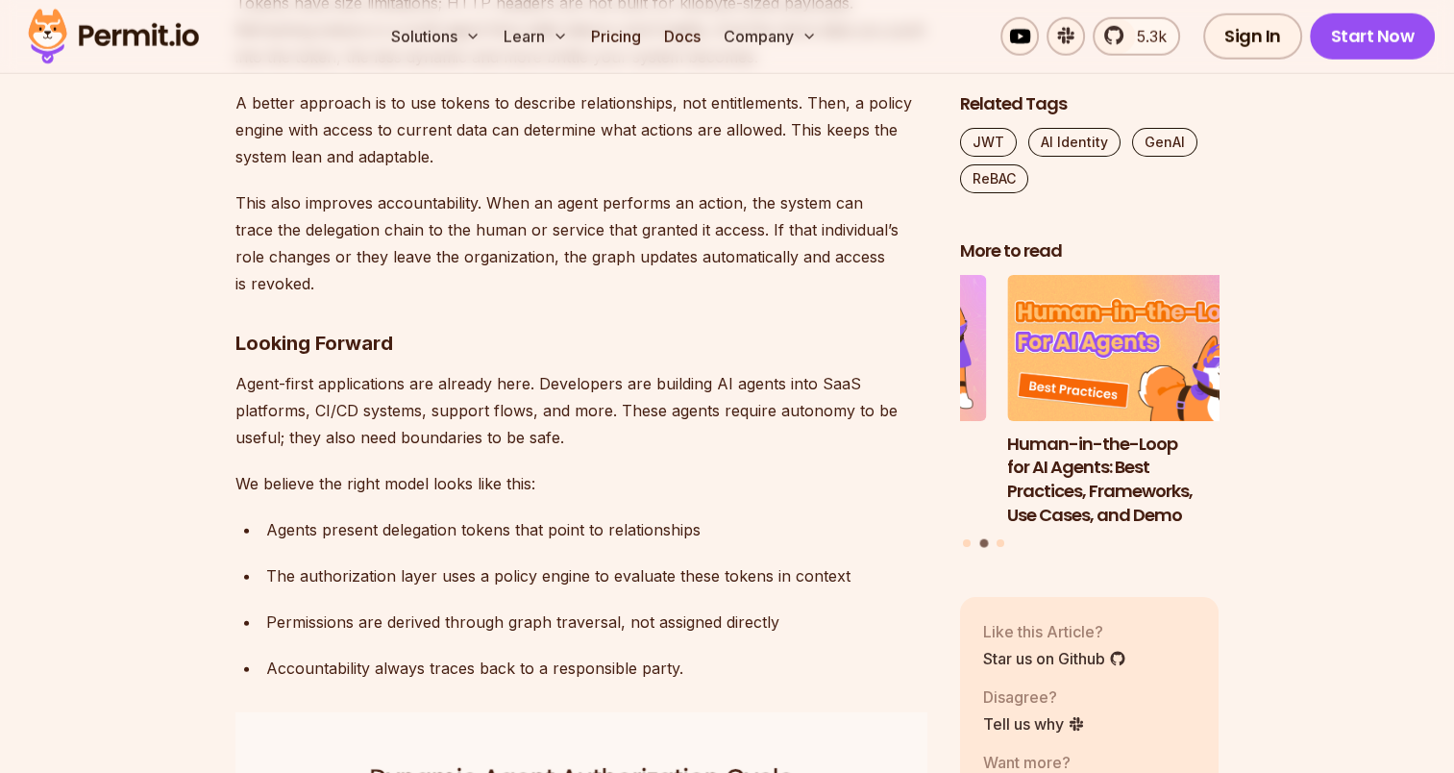
scroll to position [5263, 0]
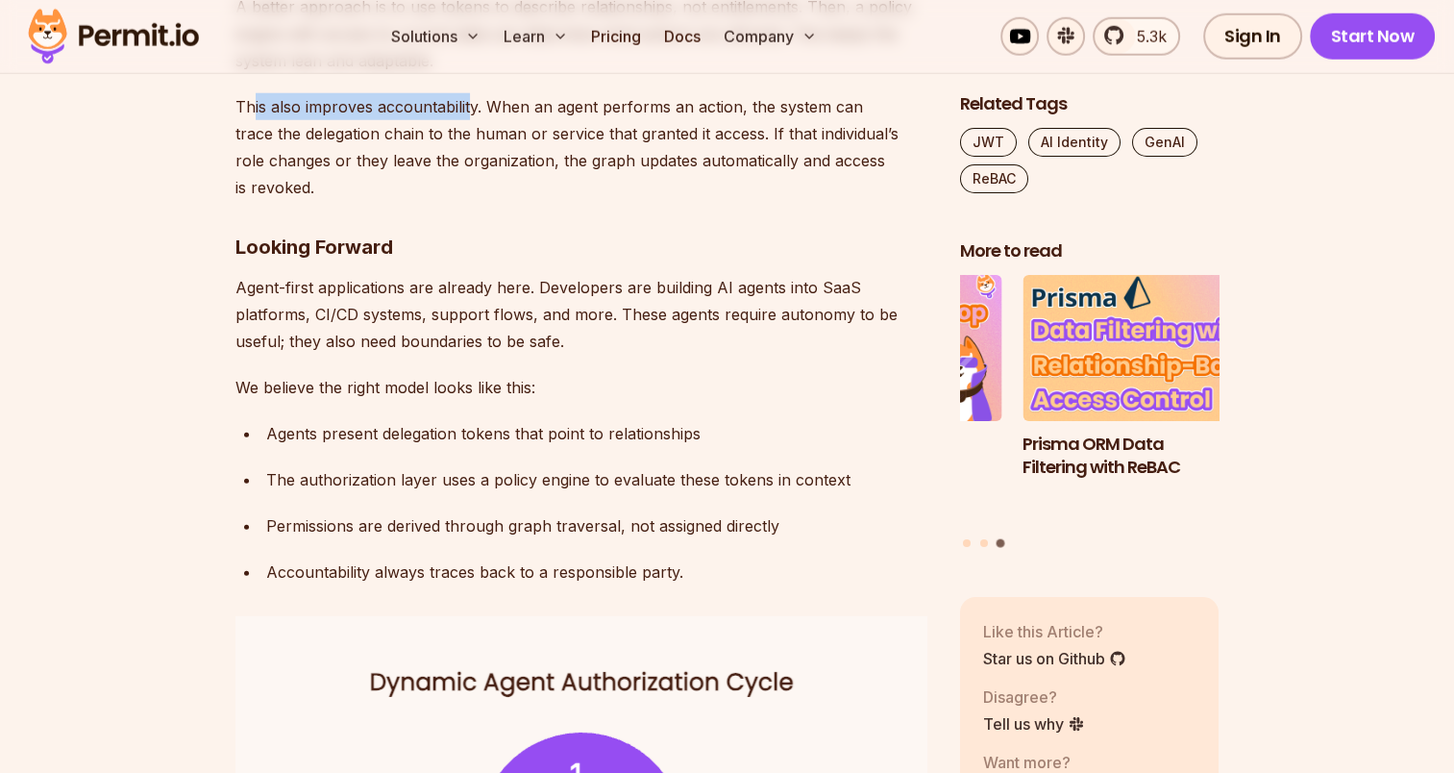
drag, startPoint x: 251, startPoint y: 208, endPoint x: 469, endPoint y: 203, distance: 218.2
click at [469, 201] on p "This also improves accountability. When an agent performs an action, the system…" at bounding box center [582, 147] width 694 height 108
drag, startPoint x: 469, startPoint y: 203, endPoint x: 479, endPoint y: 275, distance: 72.7
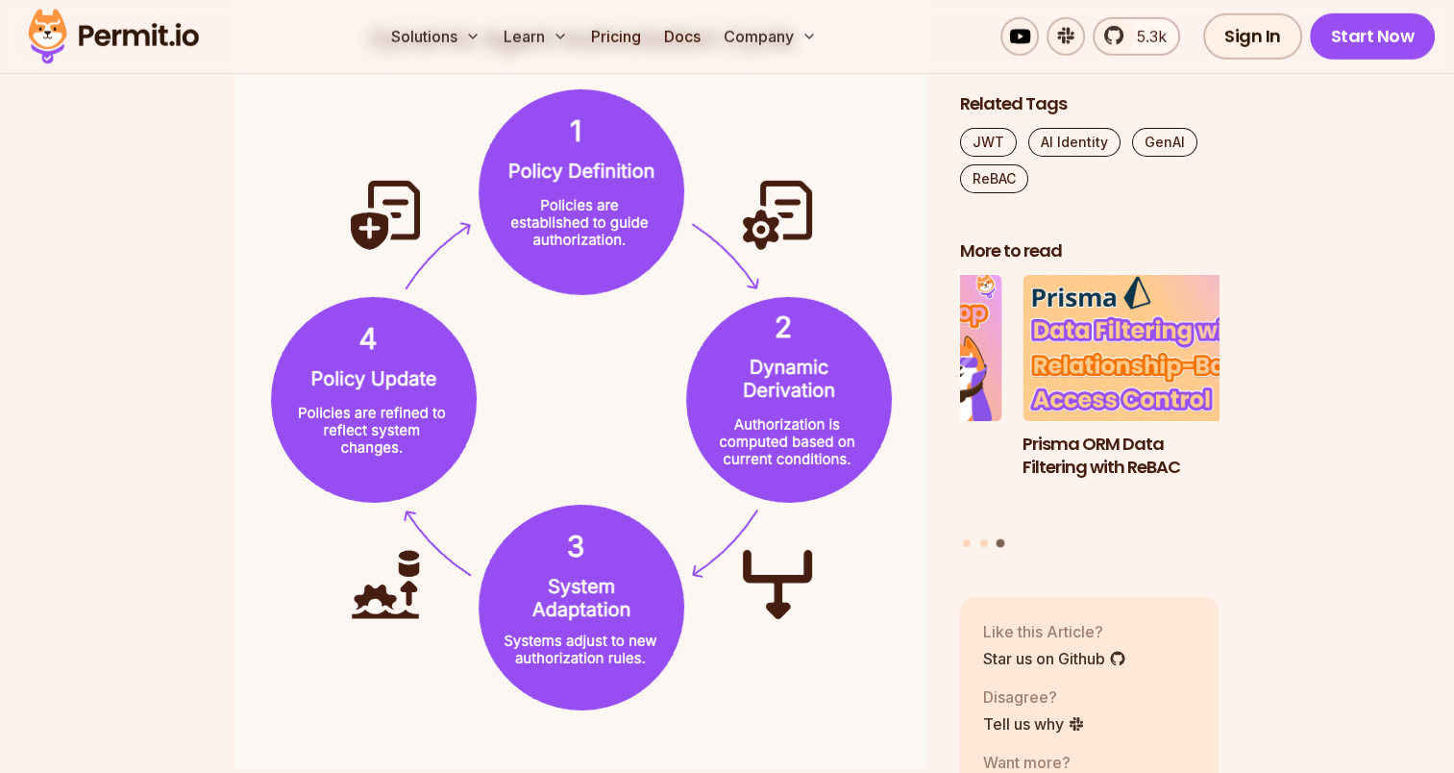
scroll to position [5936, 0]
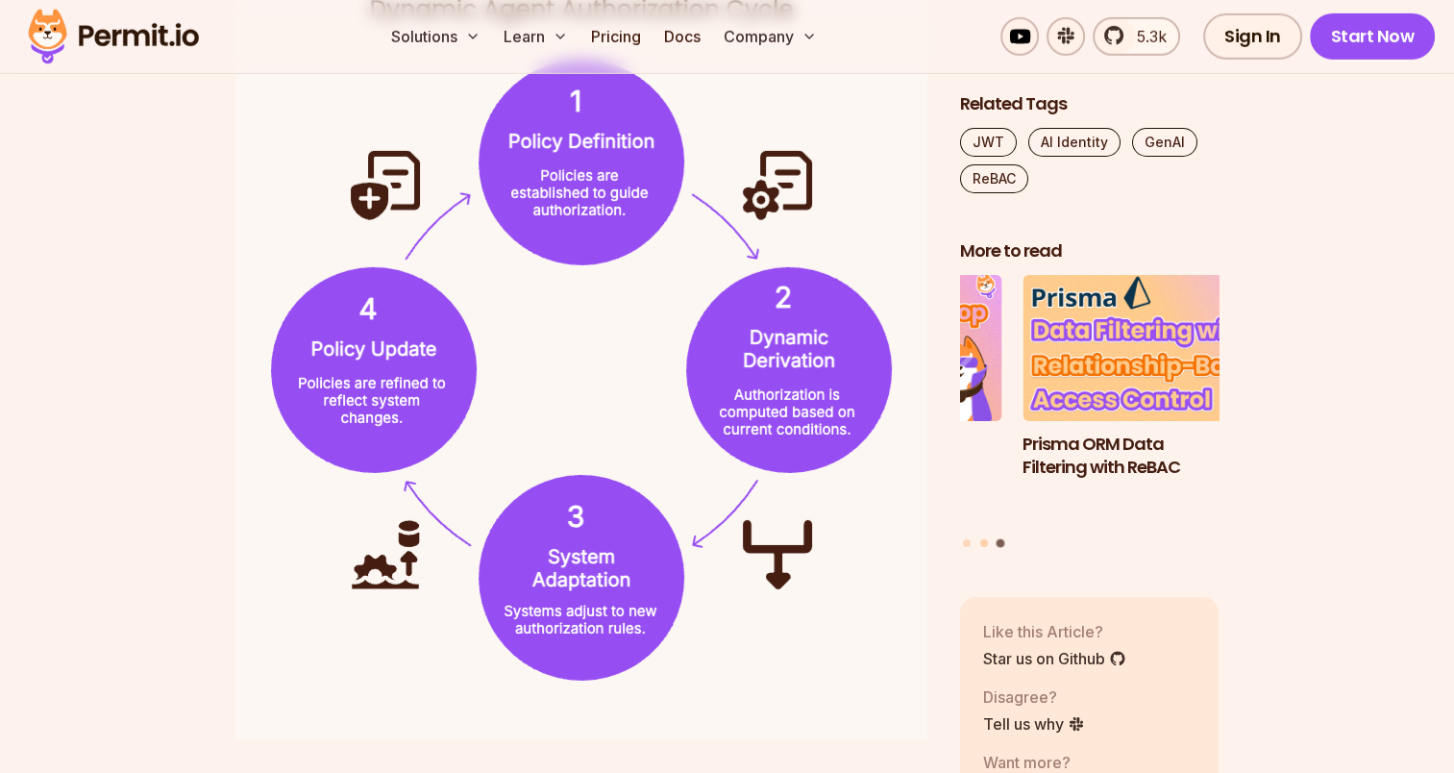
click at [984, 539] on button "Go to slide 2" at bounding box center [984, 543] width 8 height 8
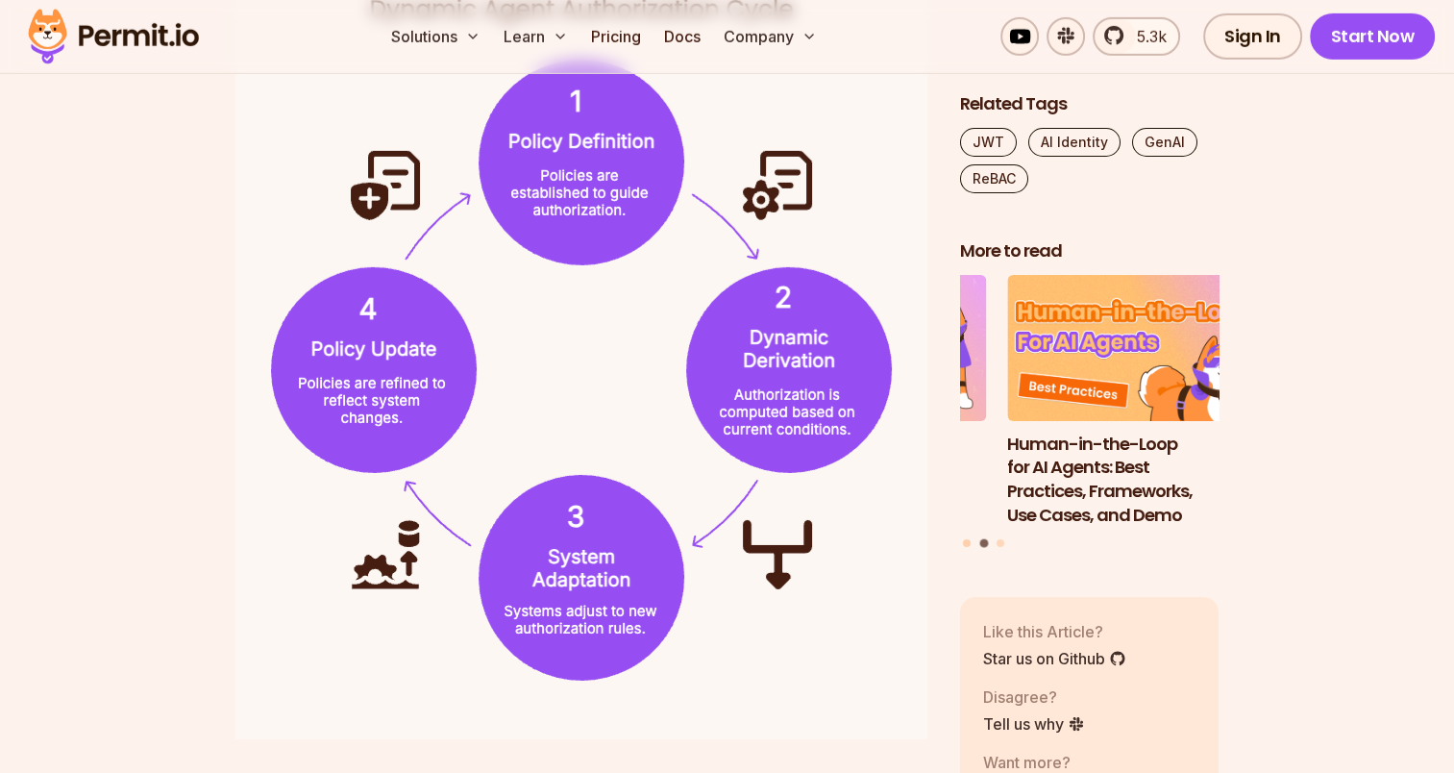
click at [965, 539] on button "Go to slide 1" at bounding box center [967, 543] width 8 height 8
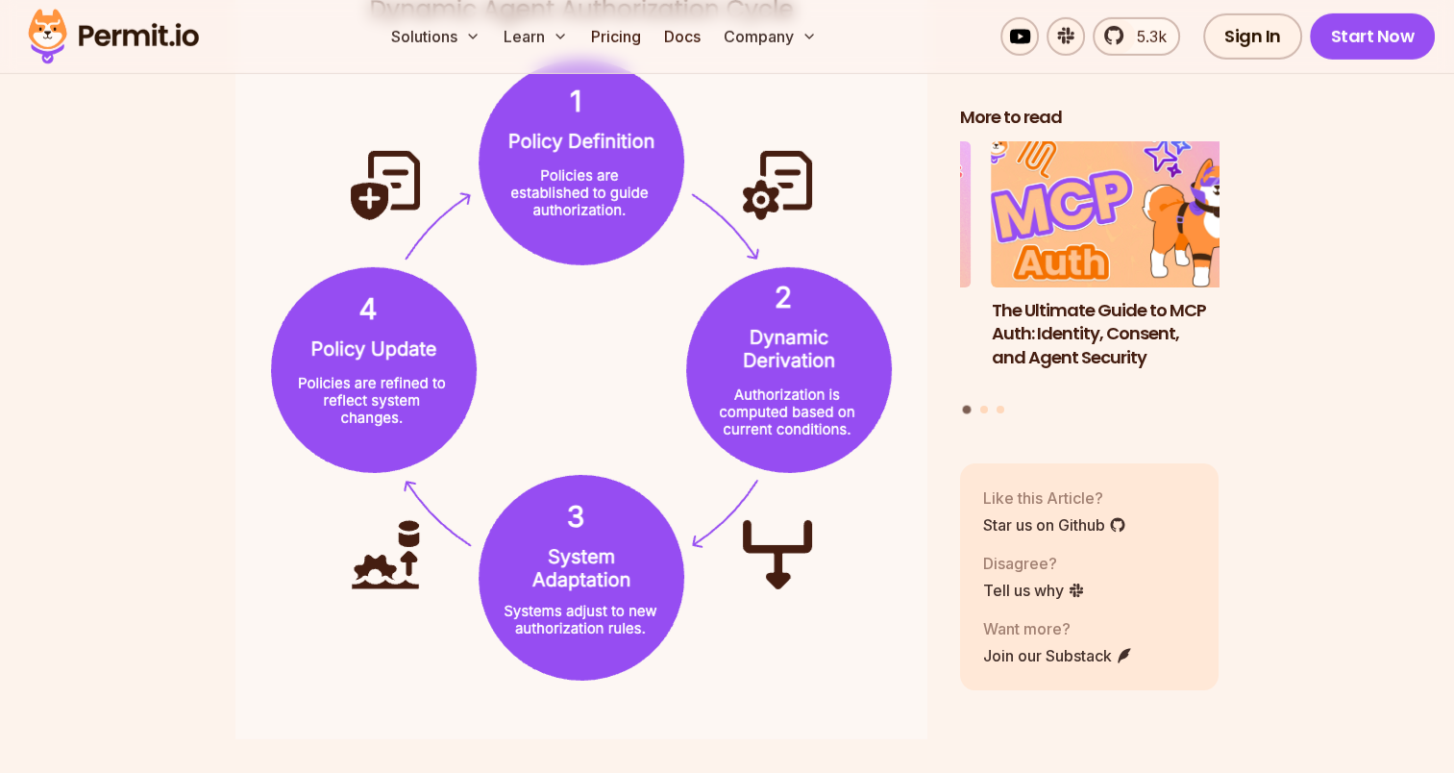
scroll to position [0, 0]
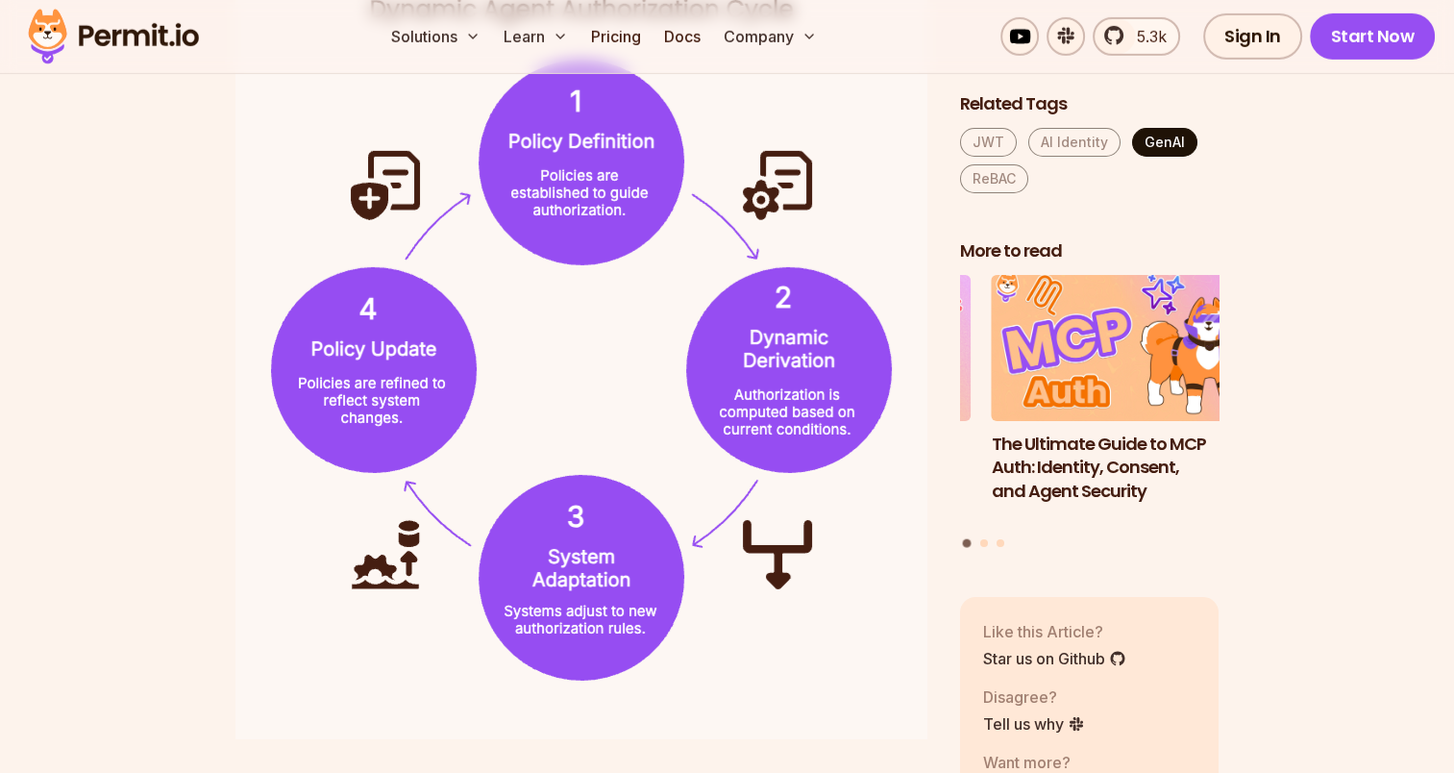
click at [1132, 153] on link "GenAI" at bounding box center [1164, 142] width 65 height 29
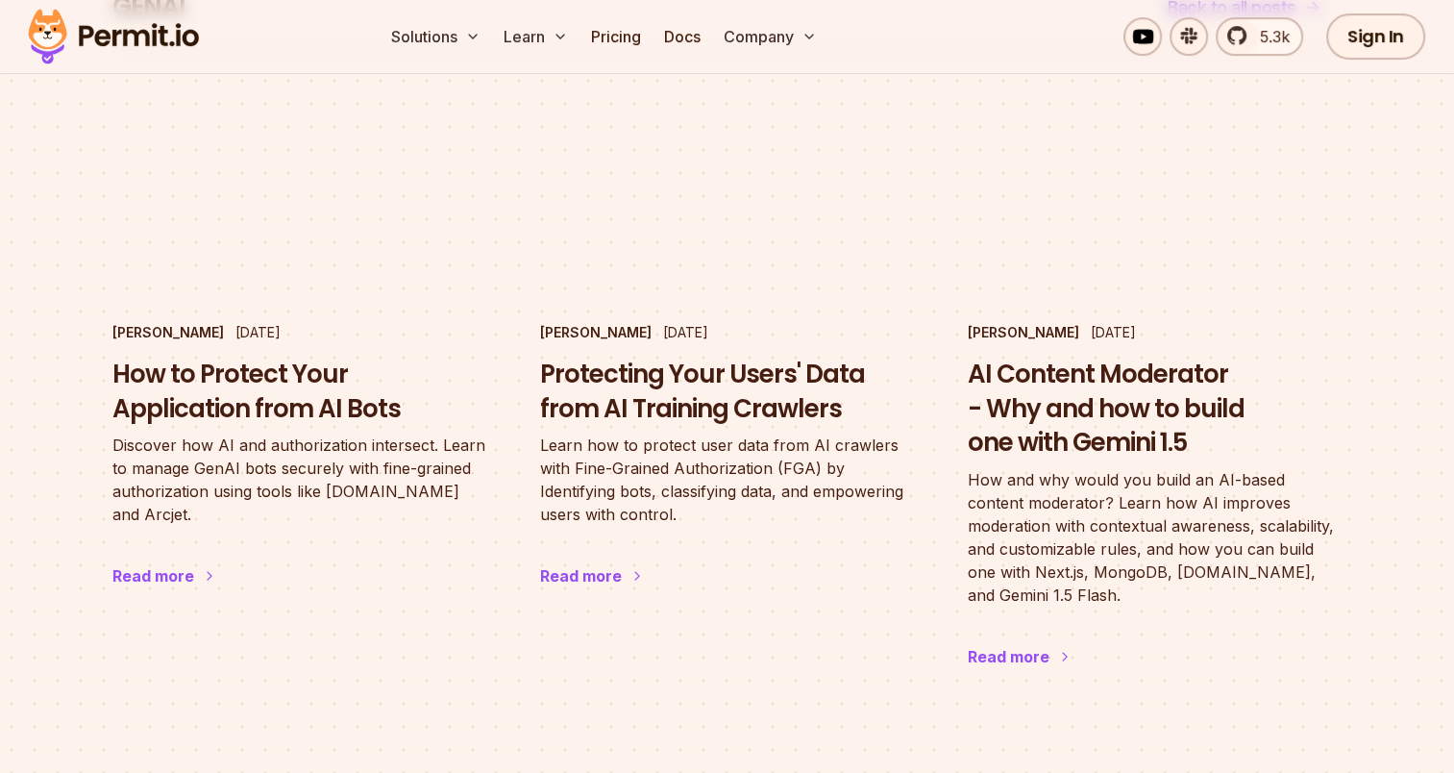
scroll to position [192, 0]
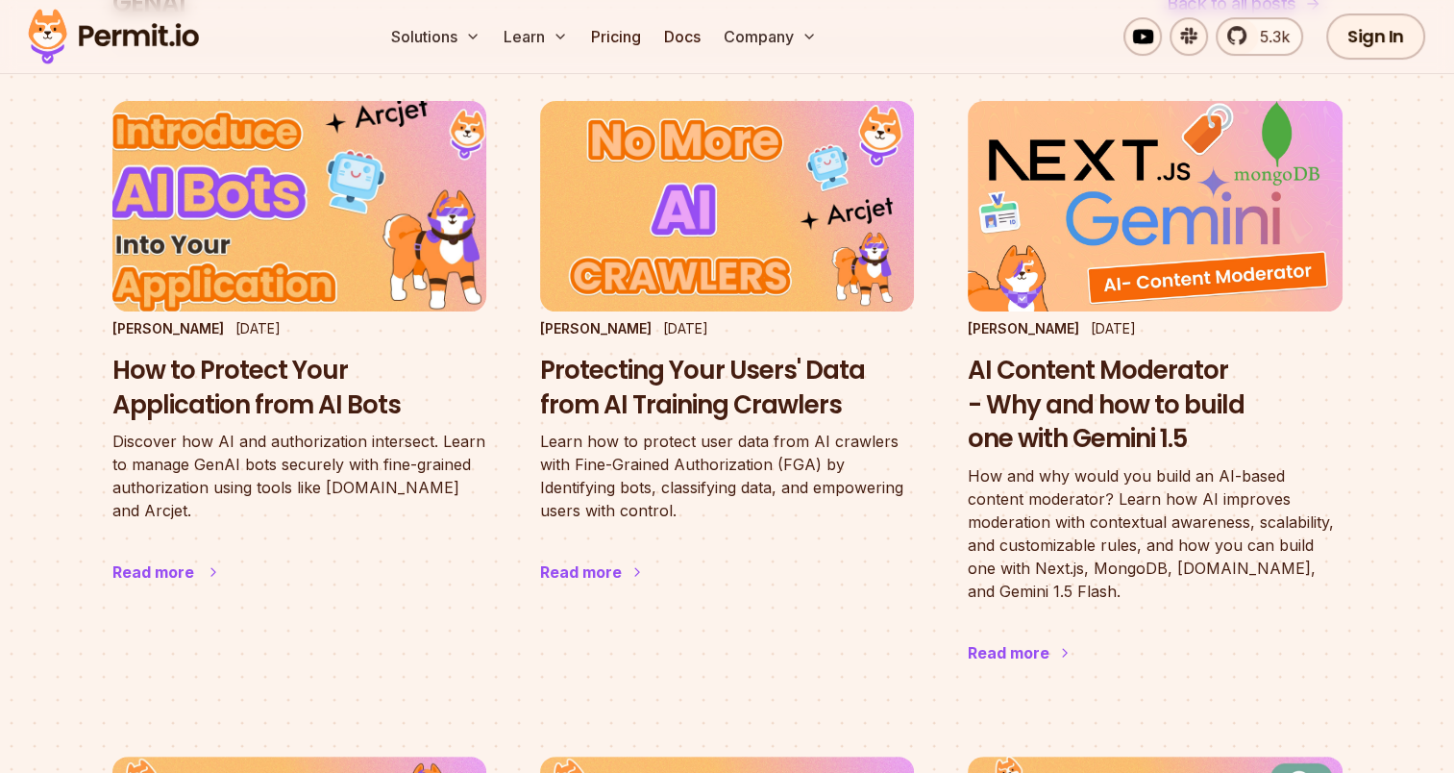
click at [232, 188] on img at bounding box center [298, 206] width 411 height 232
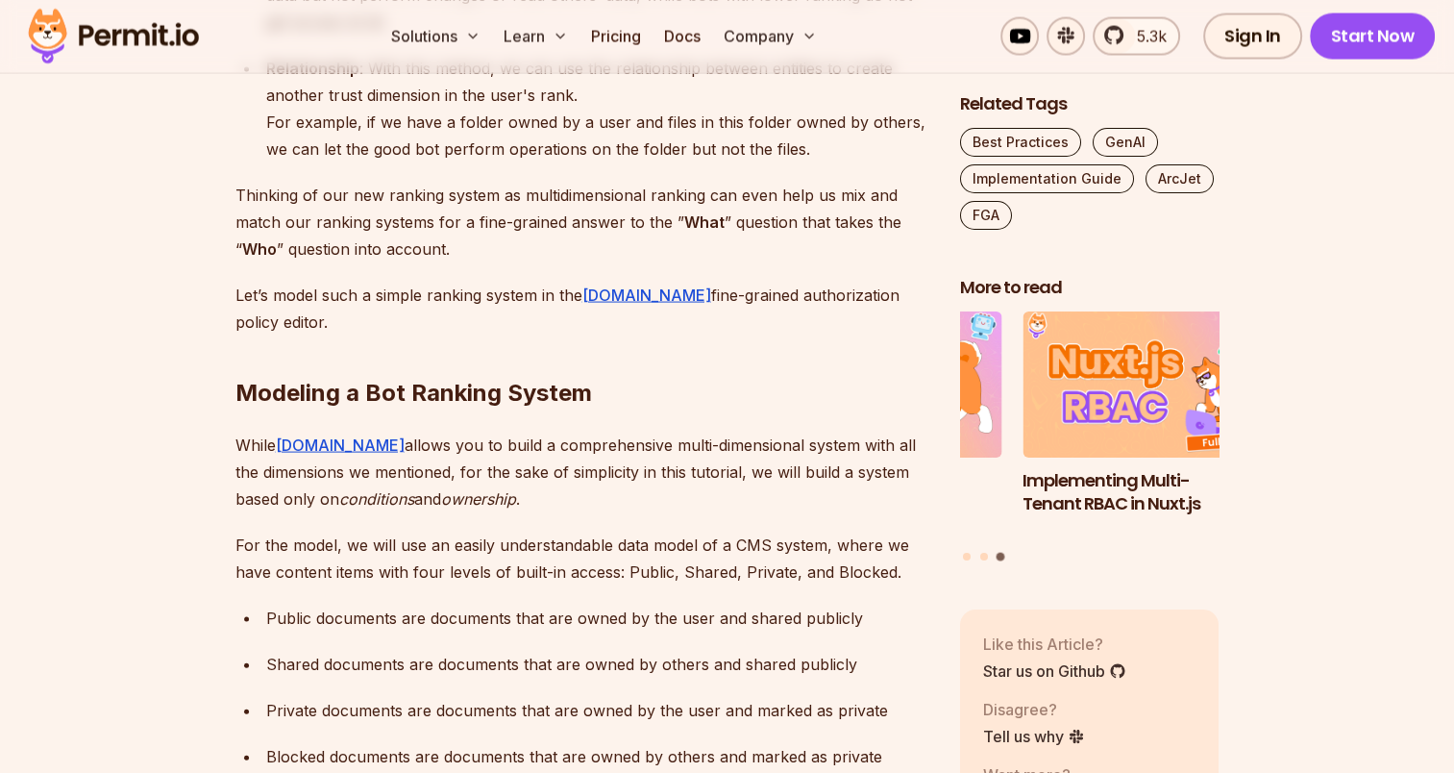
scroll to position [3748, 0]
